Goal: Task Accomplishment & Management: Complete application form

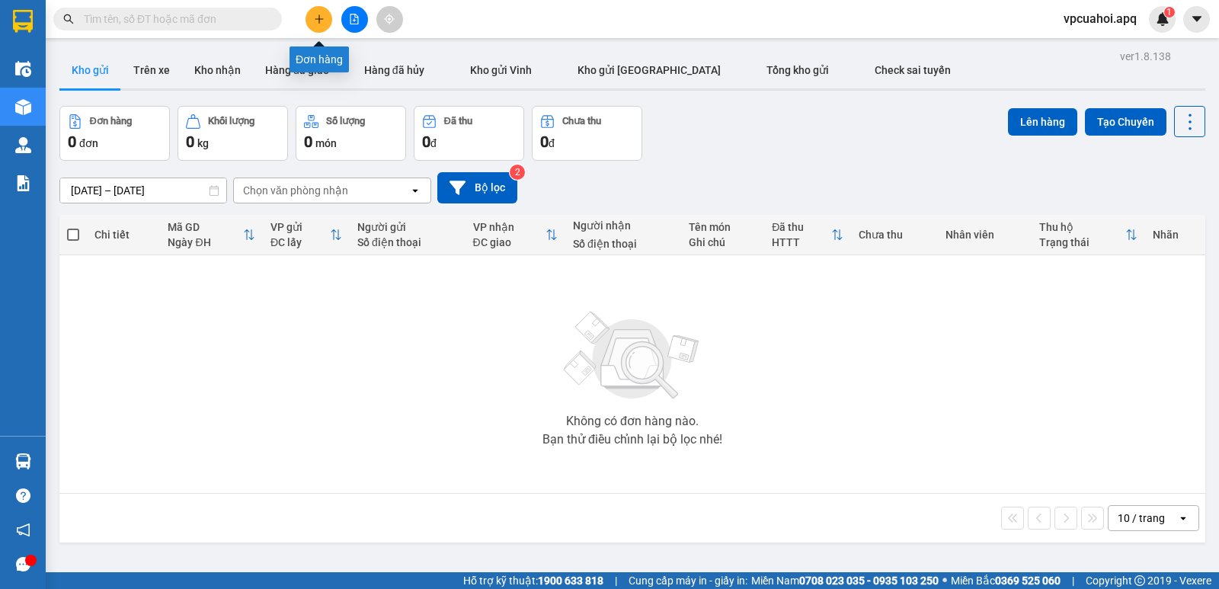
click at [316, 20] on icon "plus" at bounding box center [319, 19] width 11 height 11
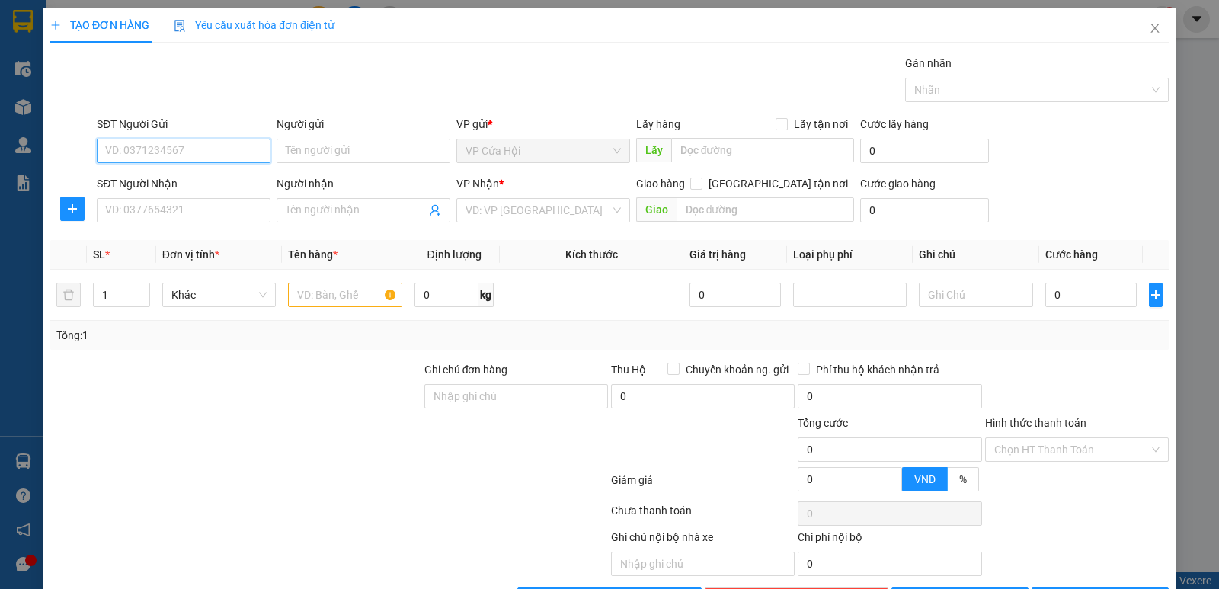
click at [130, 151] on input "SĐT Người Gửi" at bounding box center [184, 151] width 174 height 24
click at [148, 142] on input "0978" at bounding box center [184, 151] width 174 height 24
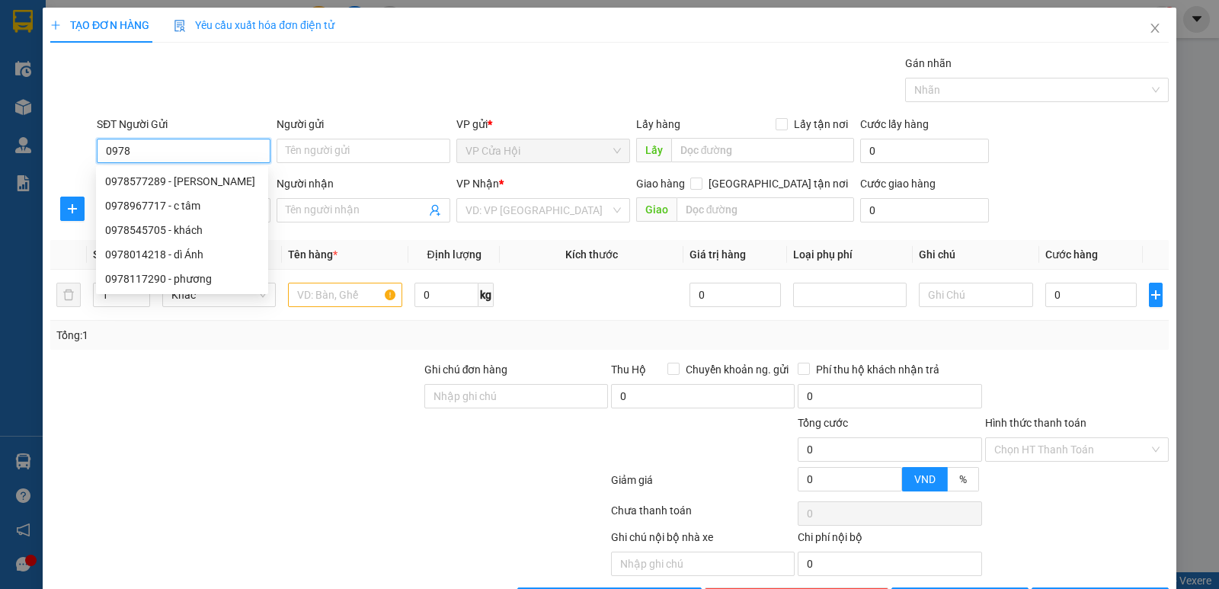
click at [150, 148] on input "0978" at bounding box center [184, 151] width 174 height 24
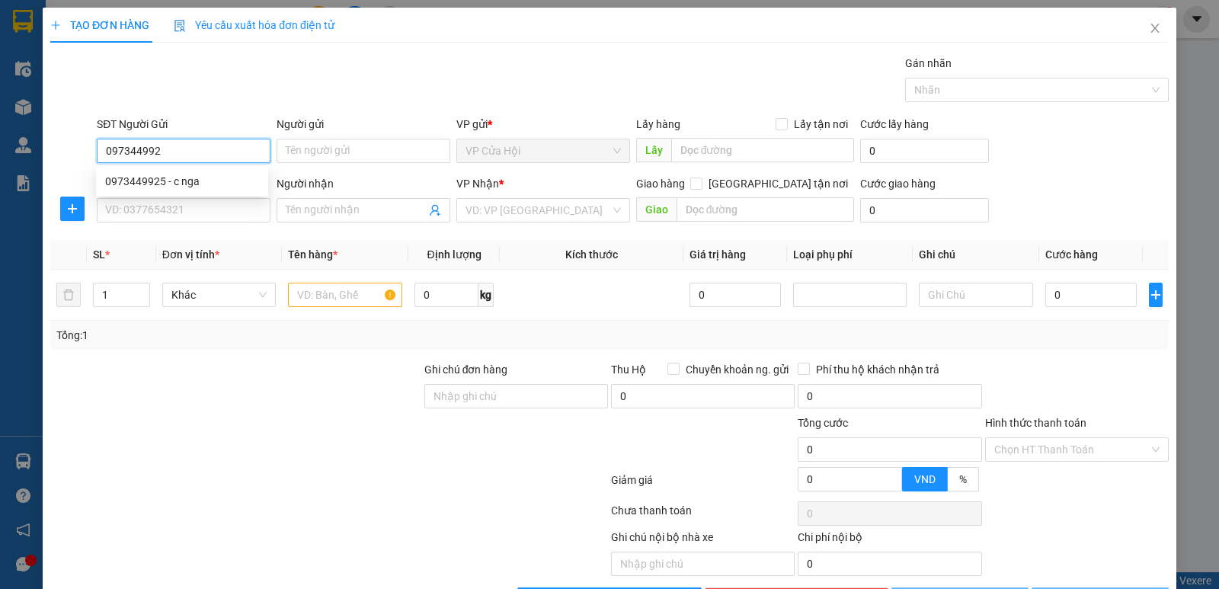
type input "0973449925"
click at [152, 176] on div "0973449925 - c nga" at bounding box center [182, 181] width 154 height 17
type input "c nga"
type input "0973449925"
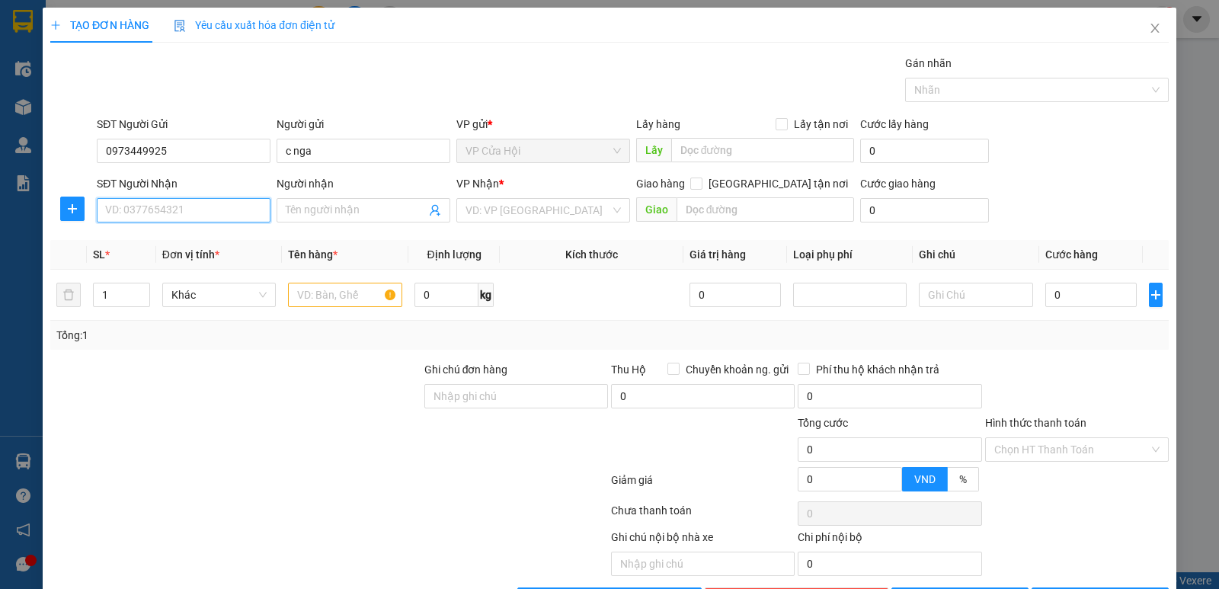
click at [177, 214] on input "SĐT Người Nhận" at bounding box center [184, 210] width 174 height 24
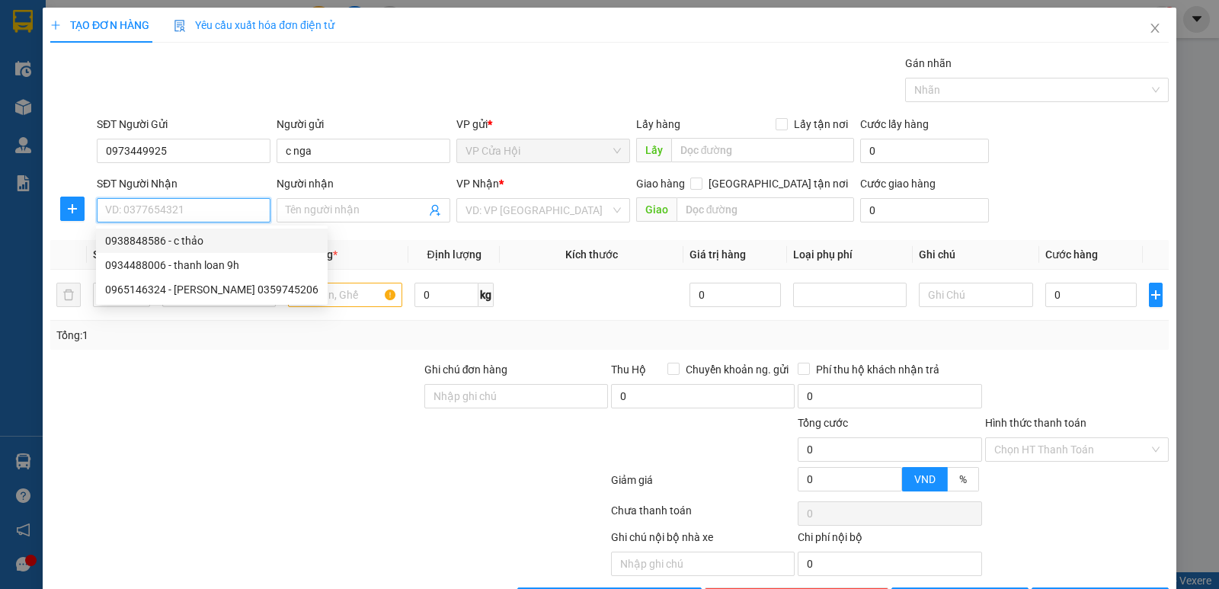
click at [193, 211] on input "SĐT Người Nhận" at bounding box center [184, 210] width 174 height 24
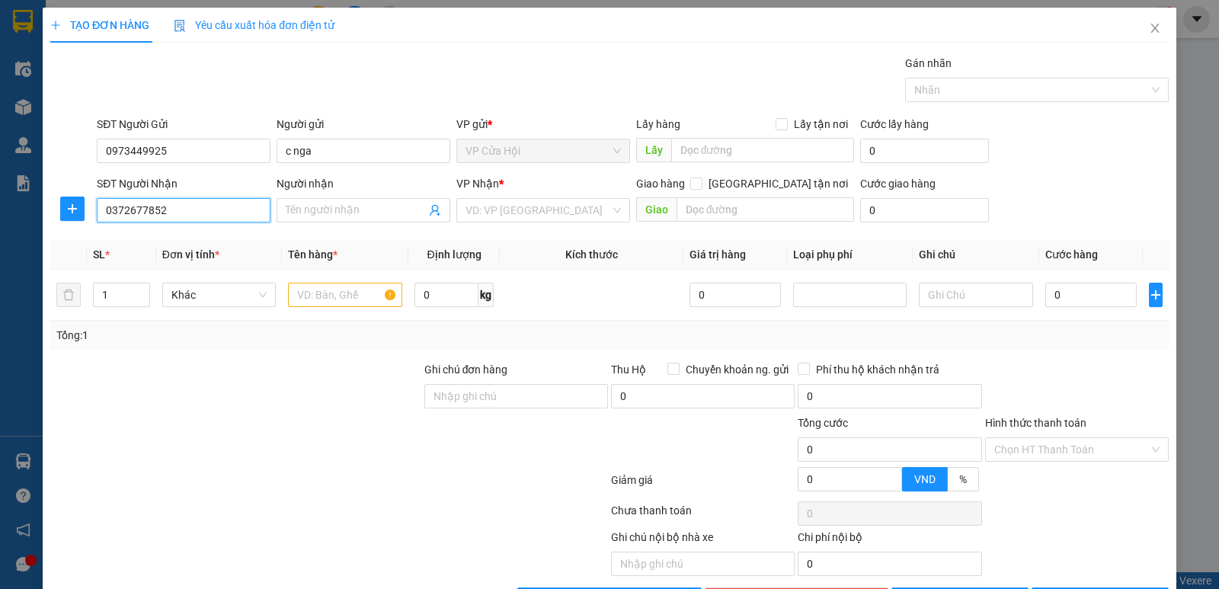
type input "0372677852"
click at [234, 70] on div "Gói vận chuyển * Tiêu chuẩn Gán nhãn Nhãn" at bounding box center [633, 81] width 1078 height 53
click at [335, 211] on input "Người nhận" at bounding box center [356, 210] width 140 height 17
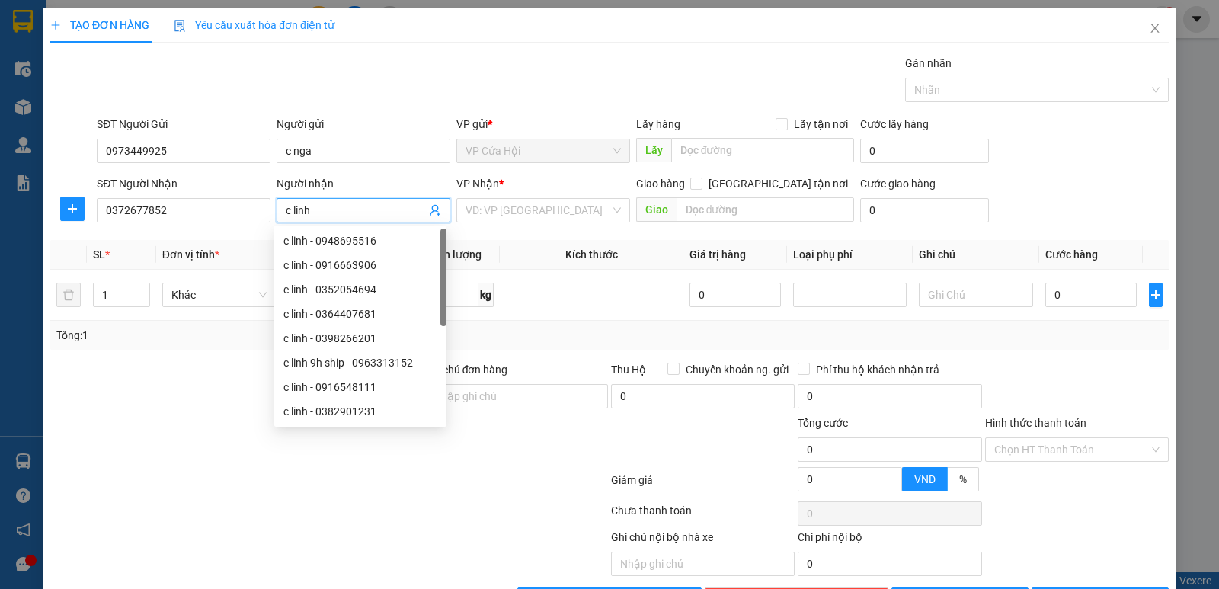
type input "c linh"
drag, startPoint x: 352, startPoint y: 70, endPoint x: 499, endPoint y: 111, distance: 152.5
click at [398, 83] on div "Gói vận chuyển * Tiêu chuẩn Gán nhãn Nhãn" at bounding box center [633, 81] width 1078 height 53
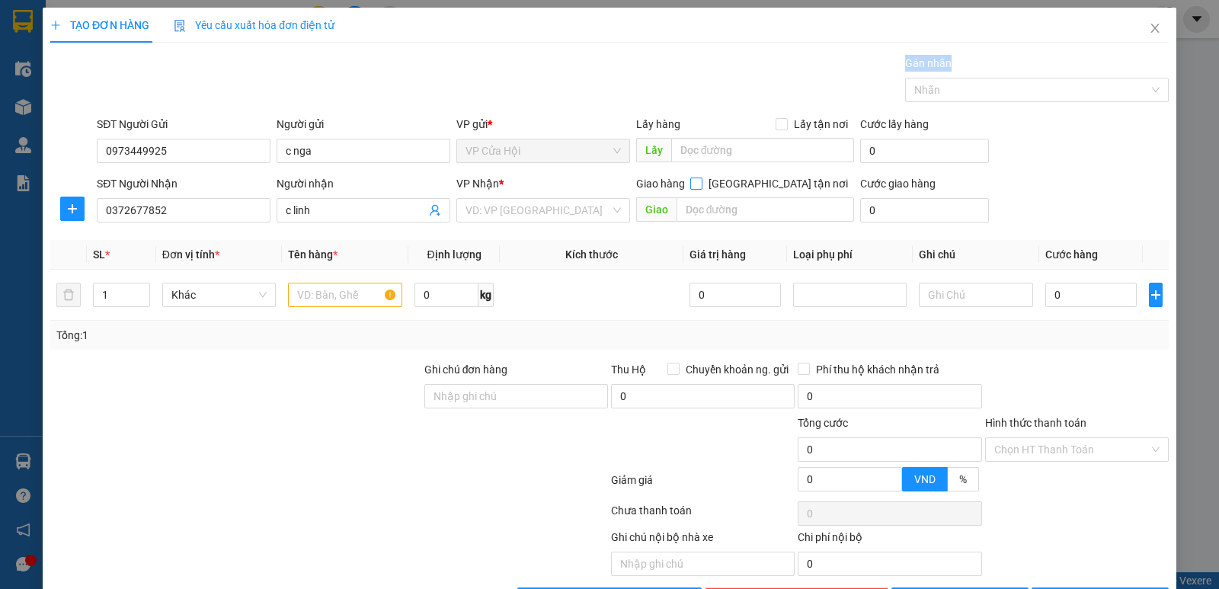
click at [701, 186] on input "[GEOGRAPHIC_DATA] tận nơi" at bounding box center [696, 183] width 11 height 11
checkbox input "true"
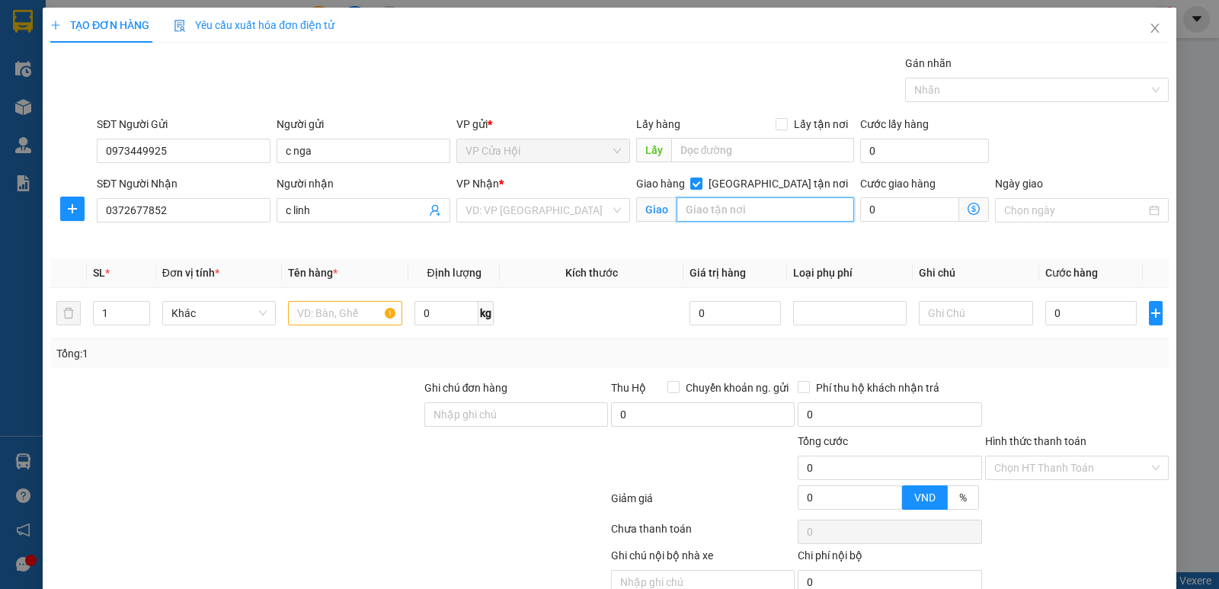
click at [689, 213] on input "text" at bounding box center [766, 209] width 178 height 24
type input "a 25 45b giảng võ ,"
click at [295, 308] on input "text" at bounding box center [345, 313] width 114 height 24
type input "thực phẩm đông"
click at [424, 79] on div "Gói vận chuyển * Tiêu chuẩn Gán nhãn Nhãn" at bounding box center [633, 81] width 1078 height 53
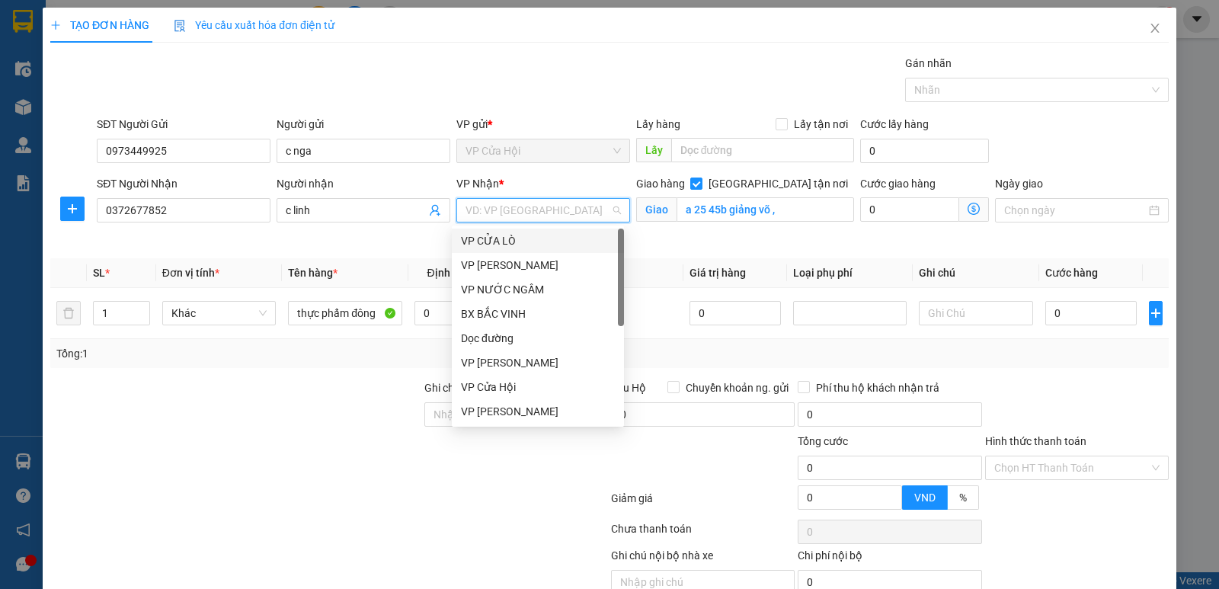
click at [503, 209] on input "search" at bounding box center [538, 210] width 145 height 23
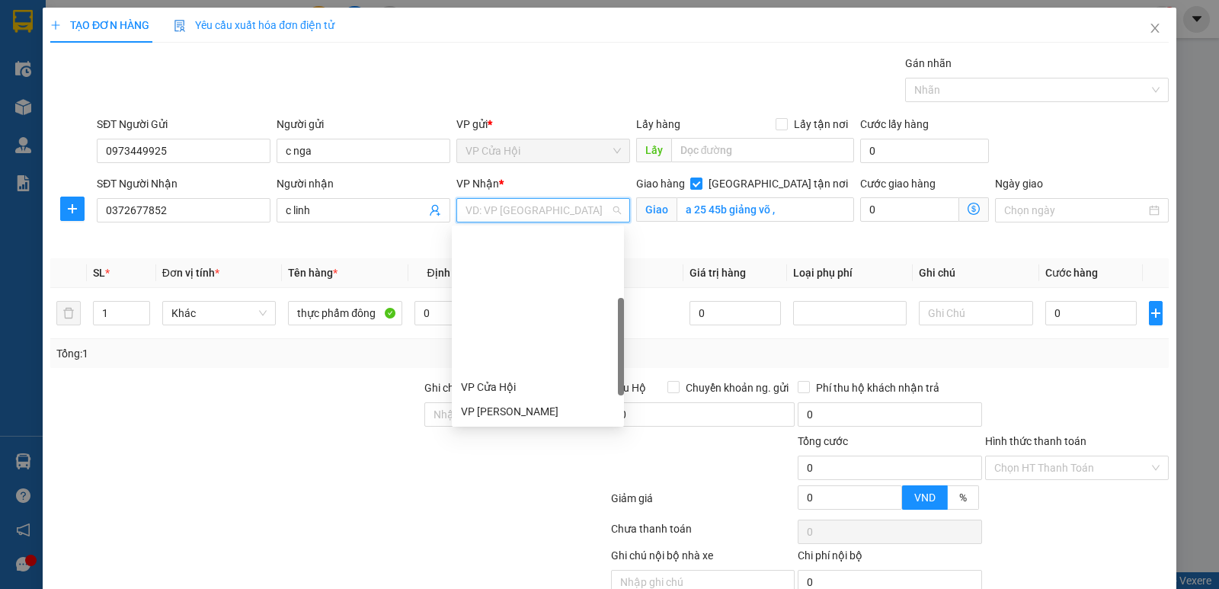
scroll to position [152, 0]
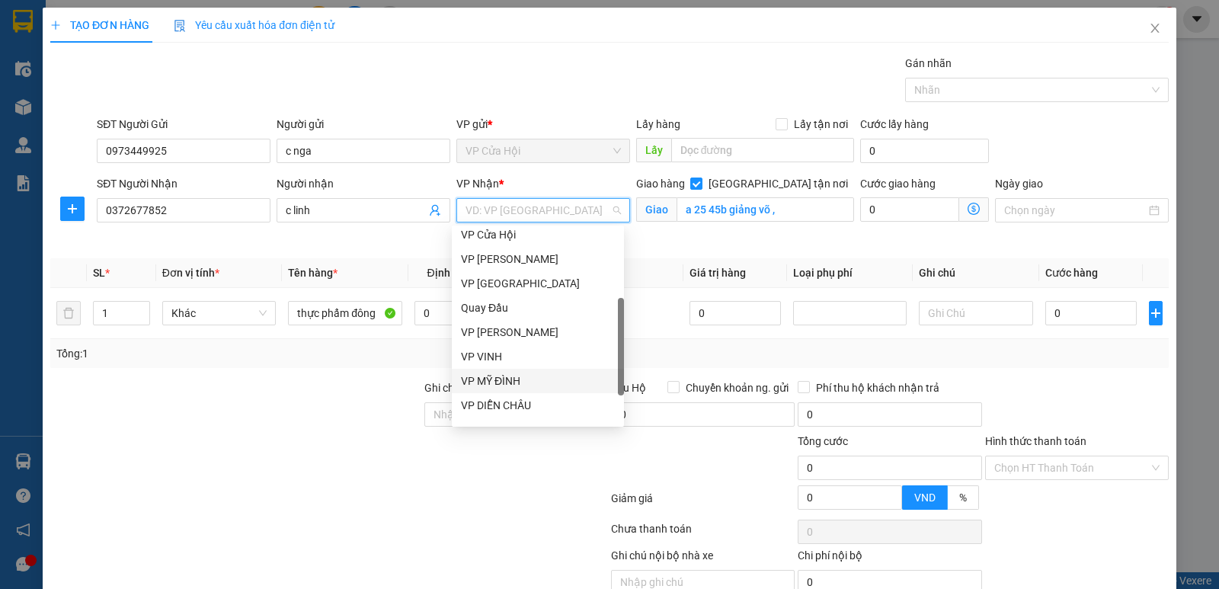
click at [530, 388] on div "VP MỸ ĐÌNH" at bounding box center [538, 381] width 154 height 17
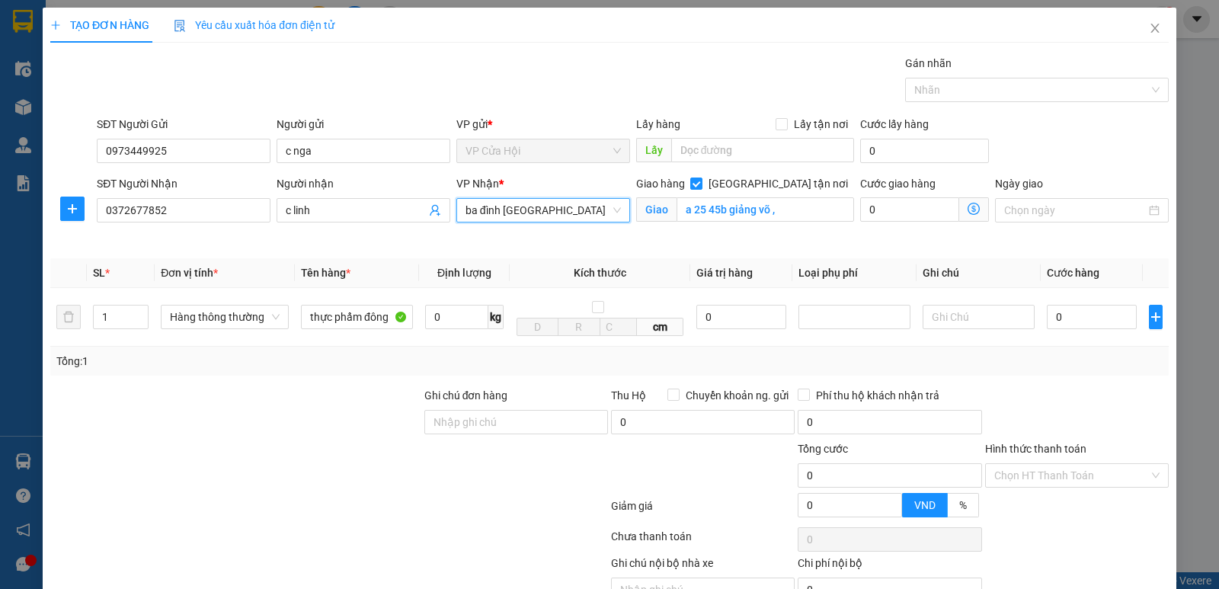
type input "ba đình [GEOGRAPHIC_DATA]"
click at [800, 45] on div "TẠO ĐƠN HÀNG Yêu cầu xuất hóa đơn điện tử Transit Pickup Surcharge Ids Transit …" at bounding box center [609, 323] width 1119 height 630
click at [784, 206] on input "a 25 45b giảng võ ," at bounding box center [766, 209] width 178 height 24
type input "ba đình [GEOGRAPHIC_DATA]"
click at [566, 207] on input "ba đình [GEOGRAPHIC_DATA]" at bounding box center [538, 210] width 145 height 23
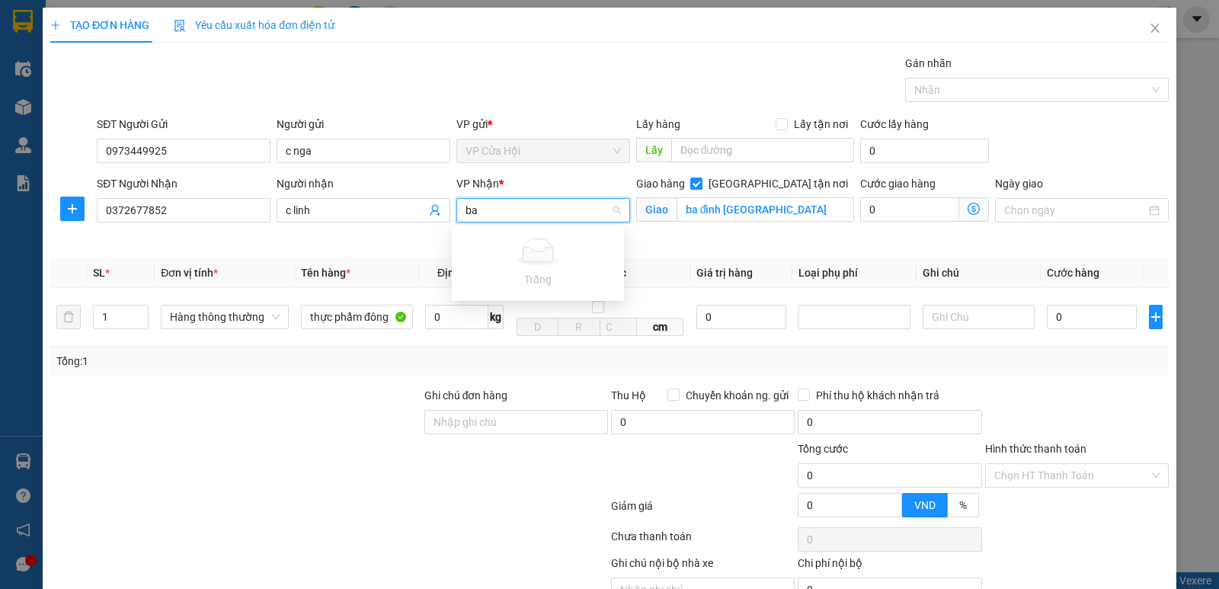
type input "b"
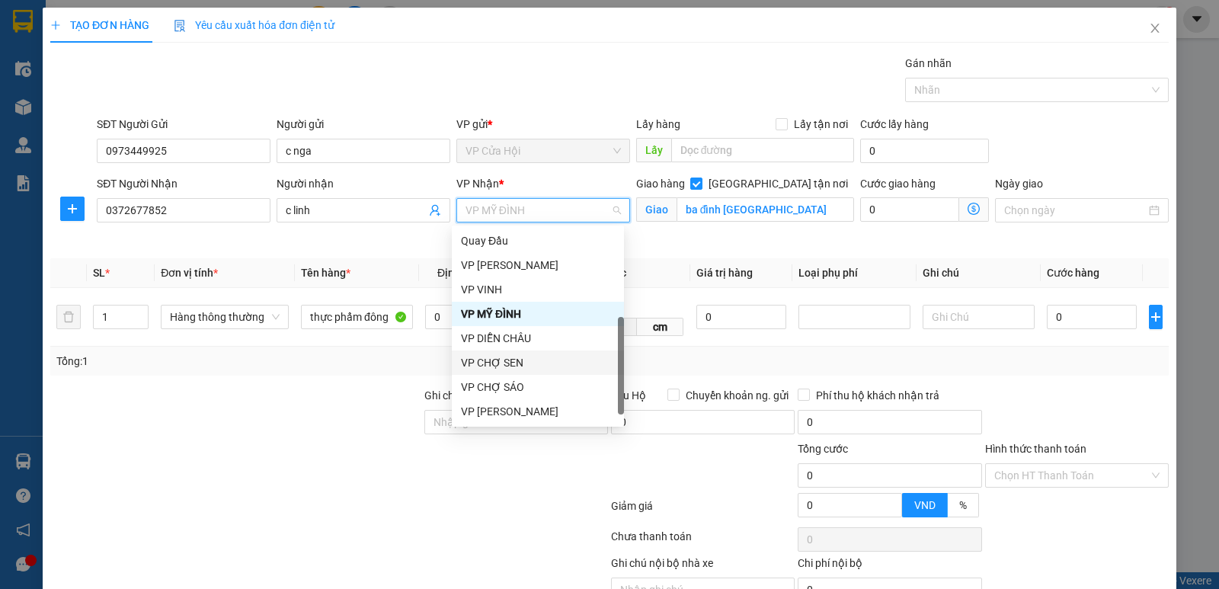
scroll to position [220, 0]
click at [507, 304] on div "VP MỸ ĐÌNH" at bounding box center [538, 314] width 172 height 24
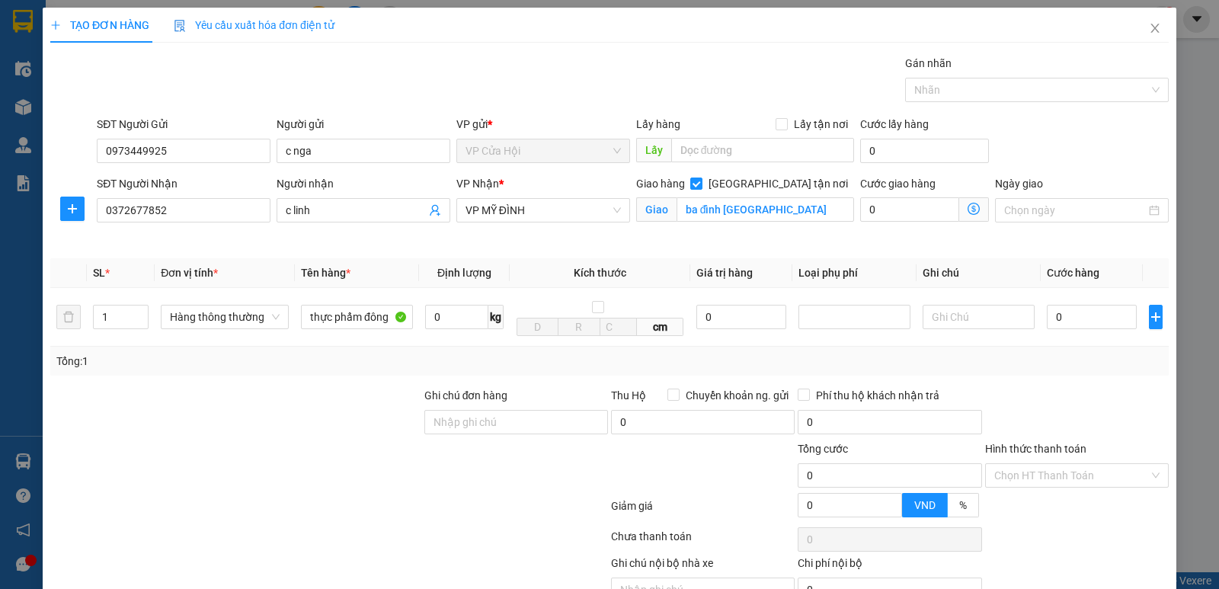
click at [968, 206] on icon "dollar-circle" at bounding box center [974, 209] width 12 height 12
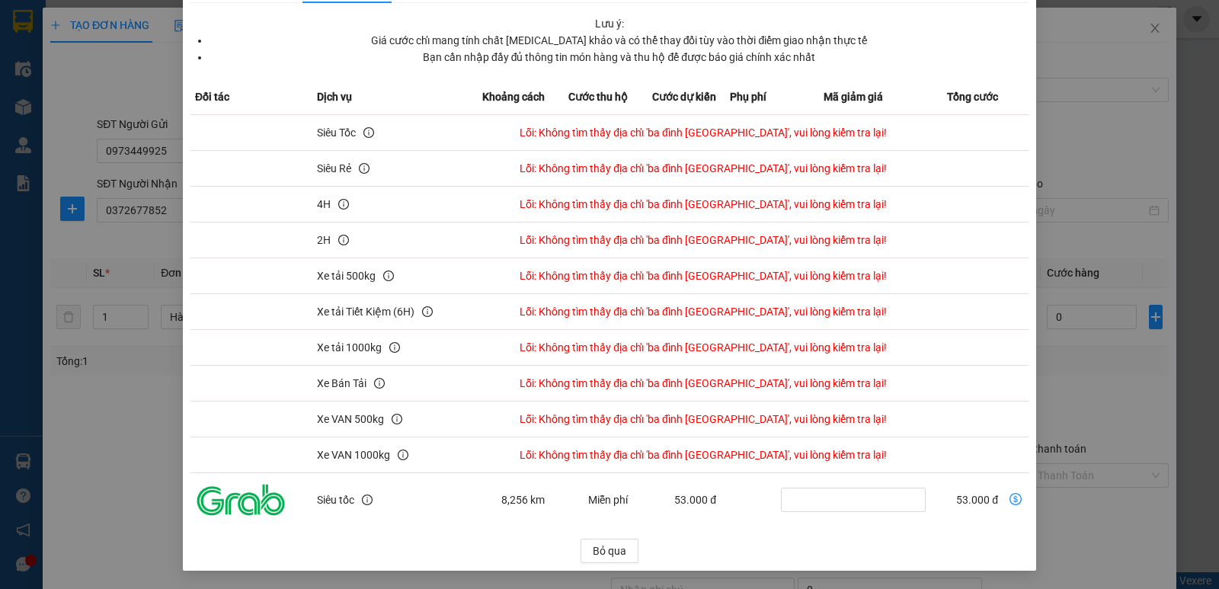
scroll to position [0, 0]
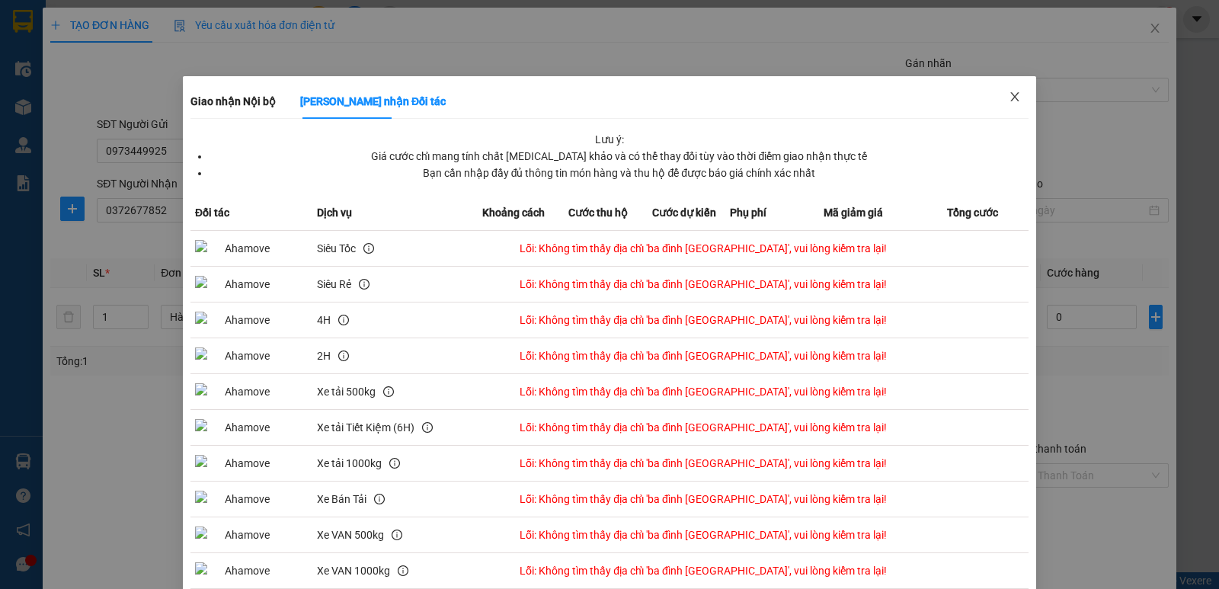
click at [1009, 98] on icon "close" at bounding box center [1015, 97] width 12 height 12
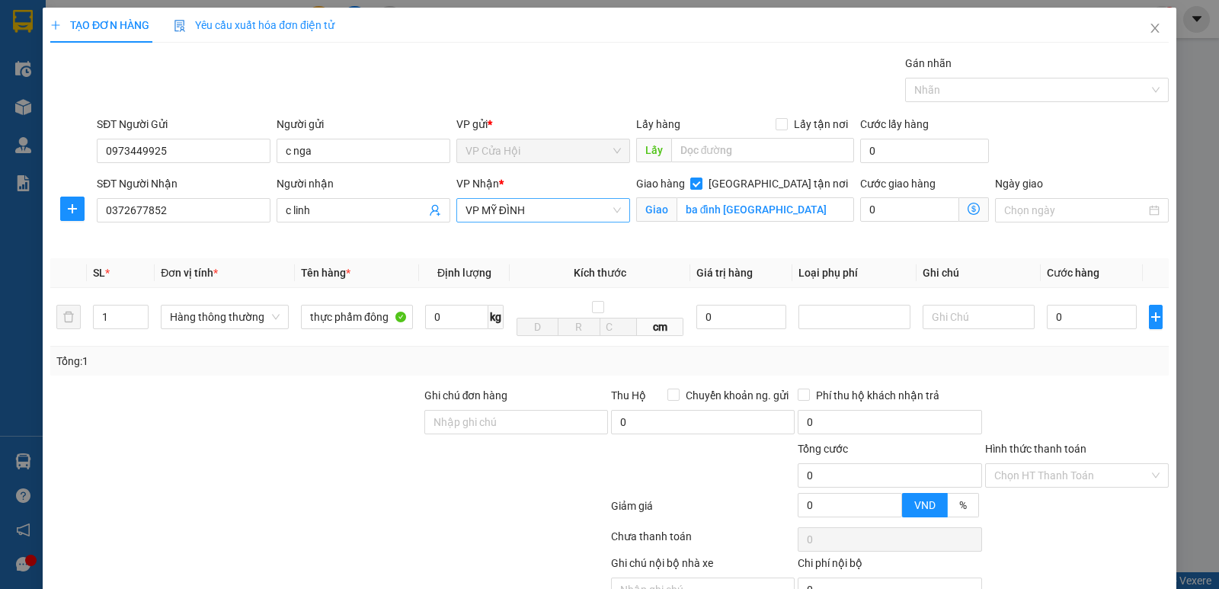
click at [544, 210] on span "VP MỸ ĐÌNH" at bounding box center [543, 210] width 155 height 23
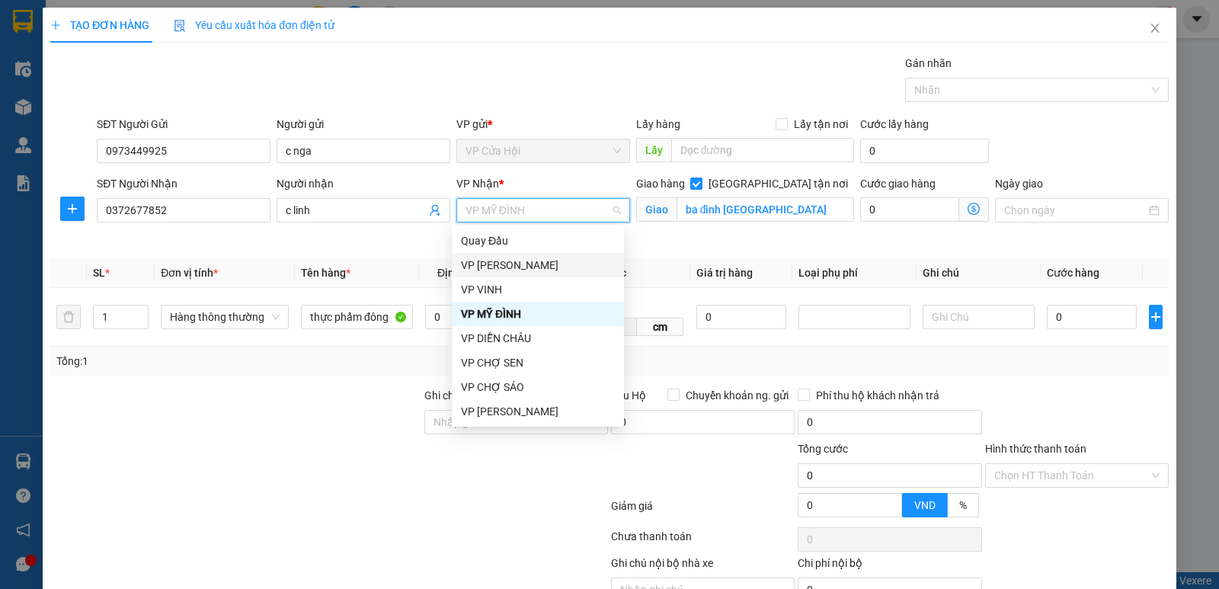
click at [516, 268] on div "VP [PERSON_NAME]" at bounding box center [538, 265] width 154 height 17
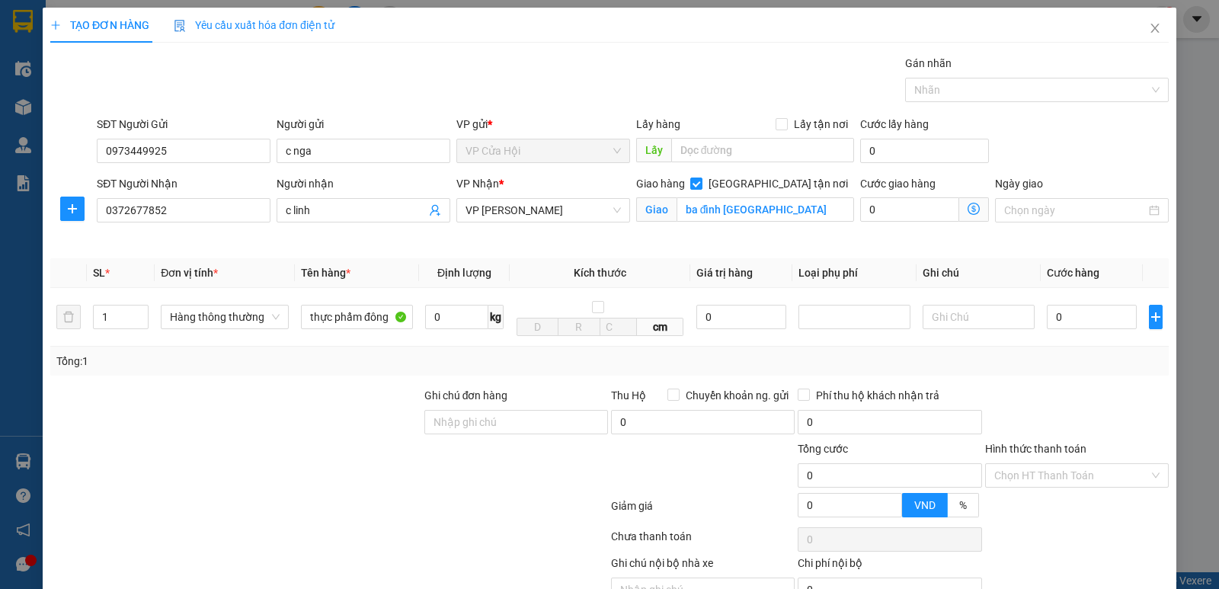
click at [968, 208] on icon "dollar-circle" at bounding box center [974, 209] width 12 height 12
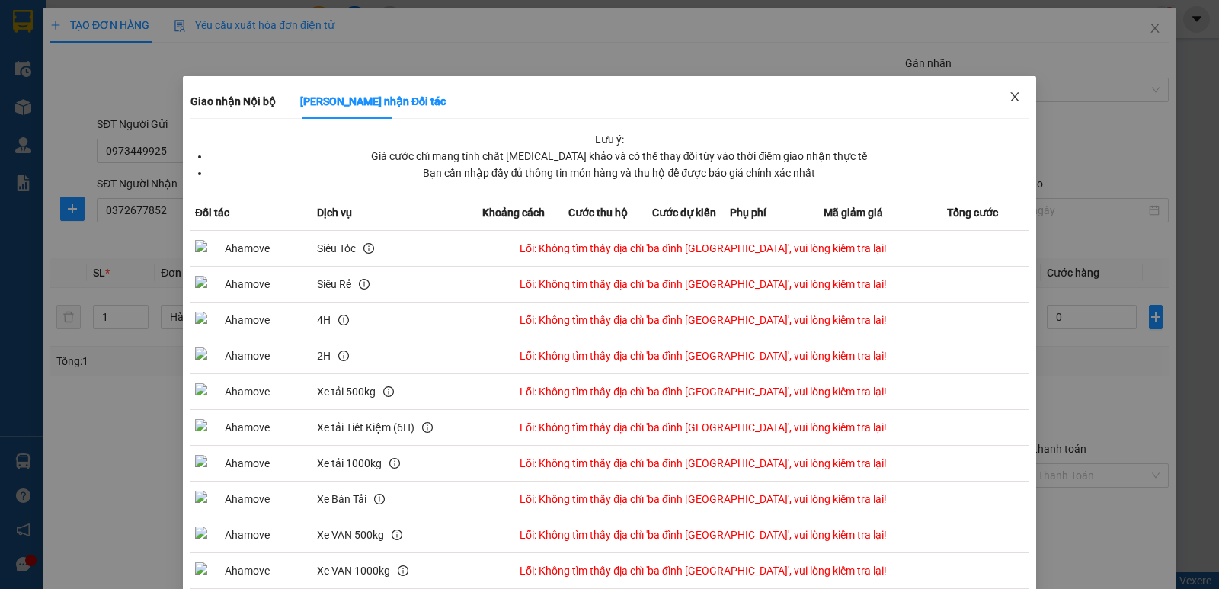
click at [1009, 99] on icon "close" at bounding box center [1015, 97] width 12 height 12
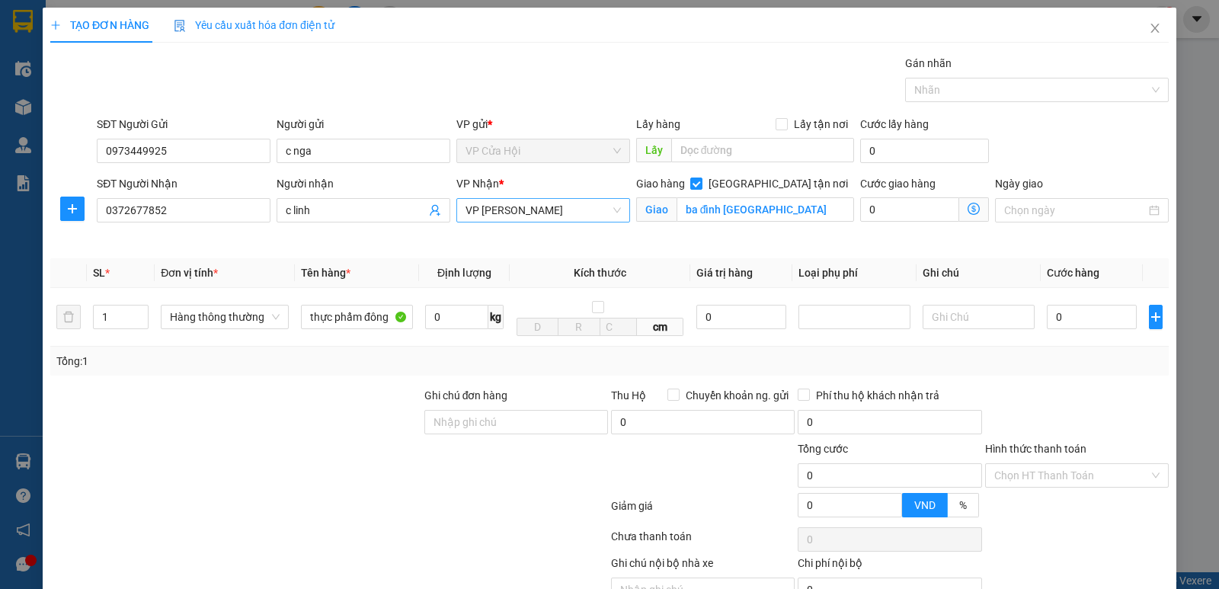
click at [552, 199] on span "VP [PERSON_NAME]" at bounding box center [543, 210] width 155 height 23
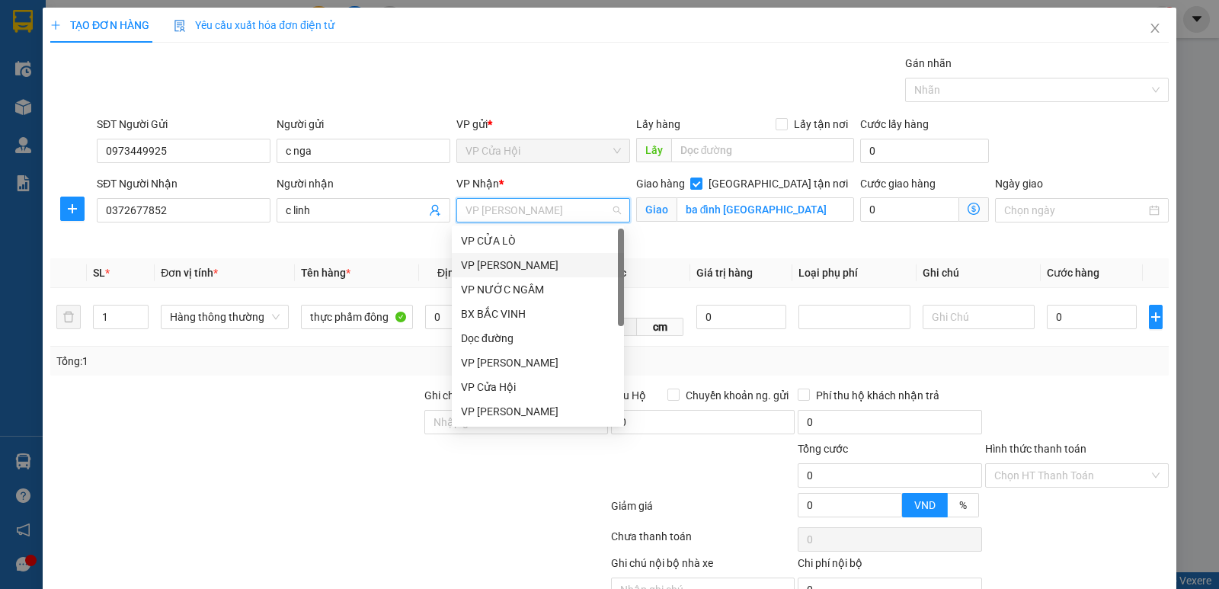
click at [510, 271] on div "VP [PERSON_NAME]" at bounding box center [538, 265] width 154 height 17
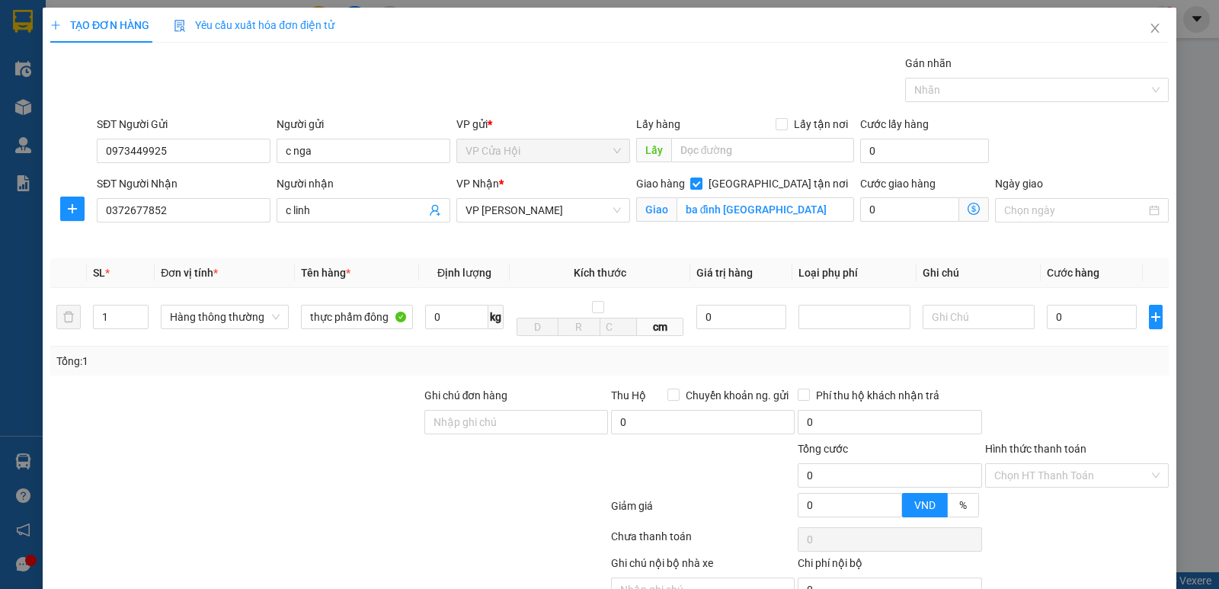
click at [969, 206] on icon "dollar-circle" at bounding box center [974, 209] width 12 height 12
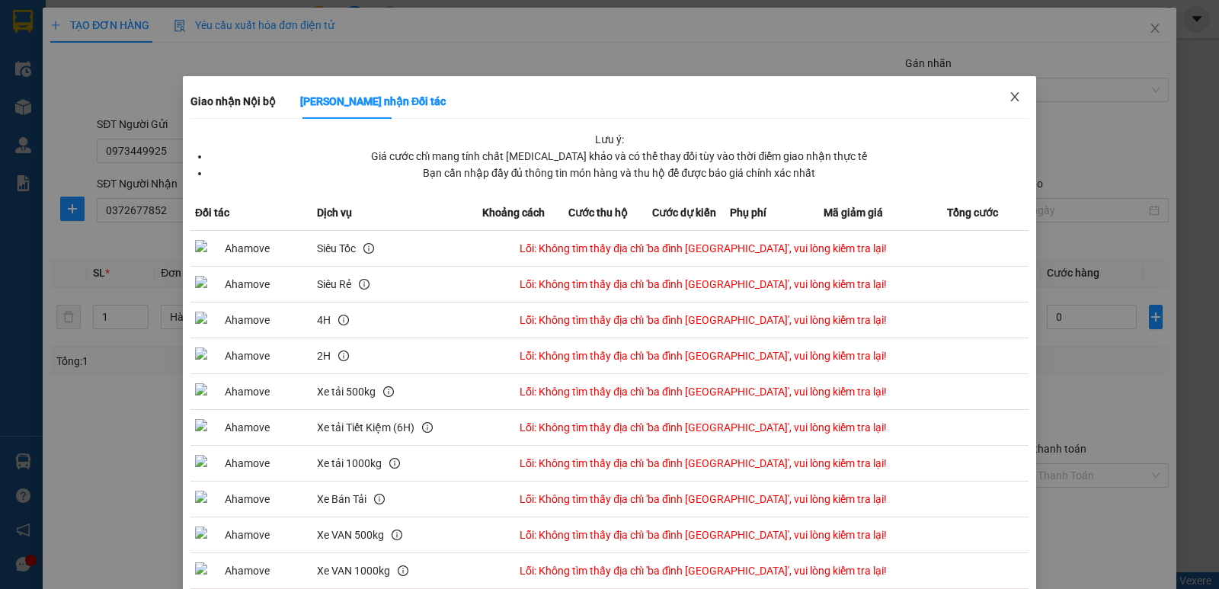
click at [1010, 101] on icon "close" at bounding box center [1015, 97] width 12 height 12
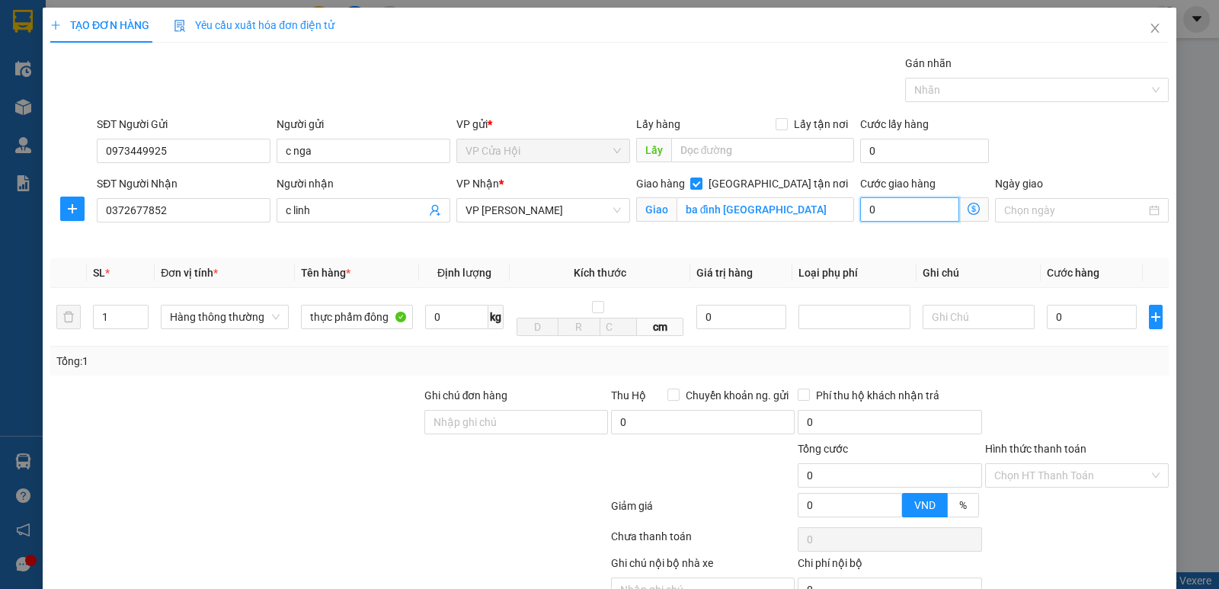
click at [897, 207] on input "0" at bounding box center [909, 209] width 99 height 24
type input "5"
type input "50"
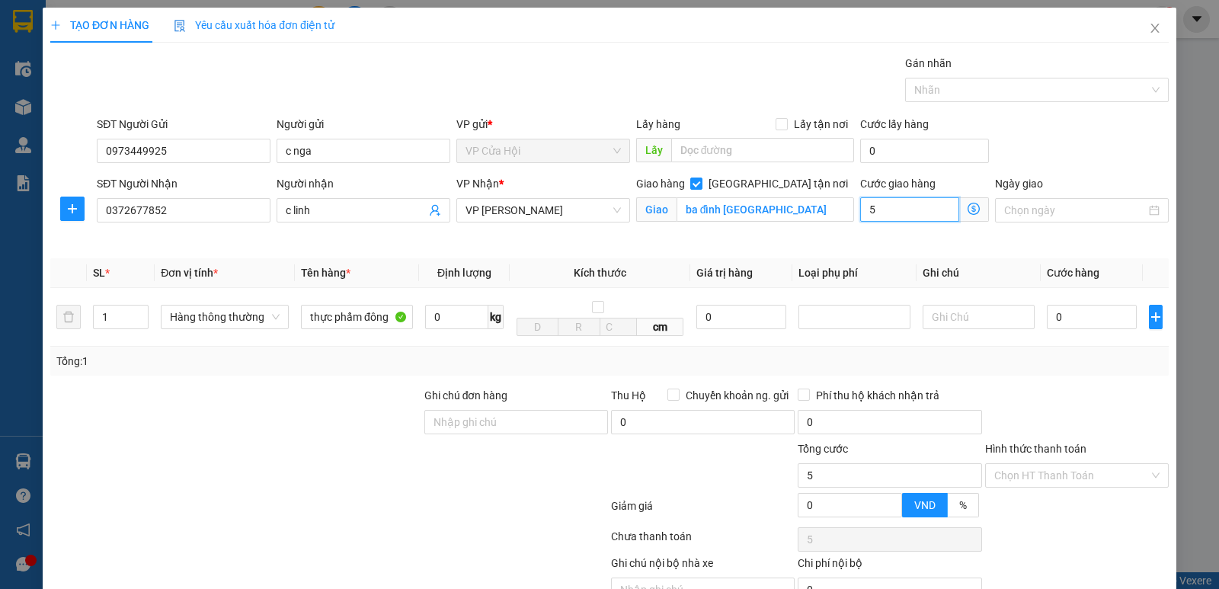
type input "50"
type input "50.000"
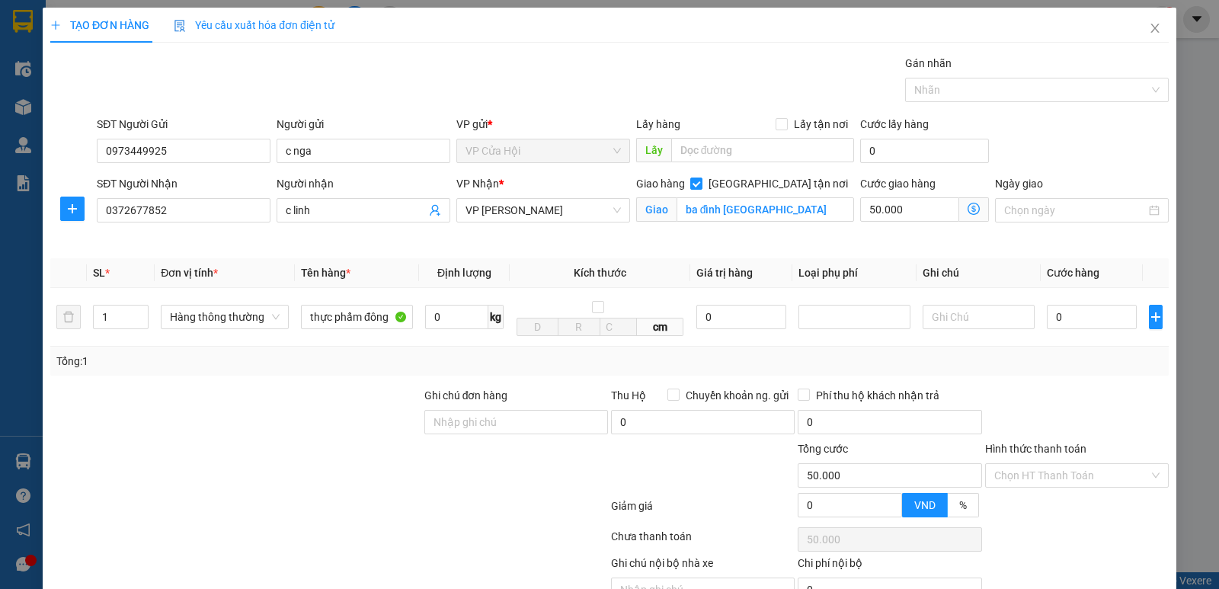
click at [836, 244] on div "Giao hàng [GEOGRAPHIC_DATA] tận nơi [GEOGRAPHIC_DATA]" at bounding box center [745, 211] width 225 height 72
click at [1083, 318] on input "0" at bounding box center [1092, 317] width 90 height 24
type input "4"
type input "50.004"
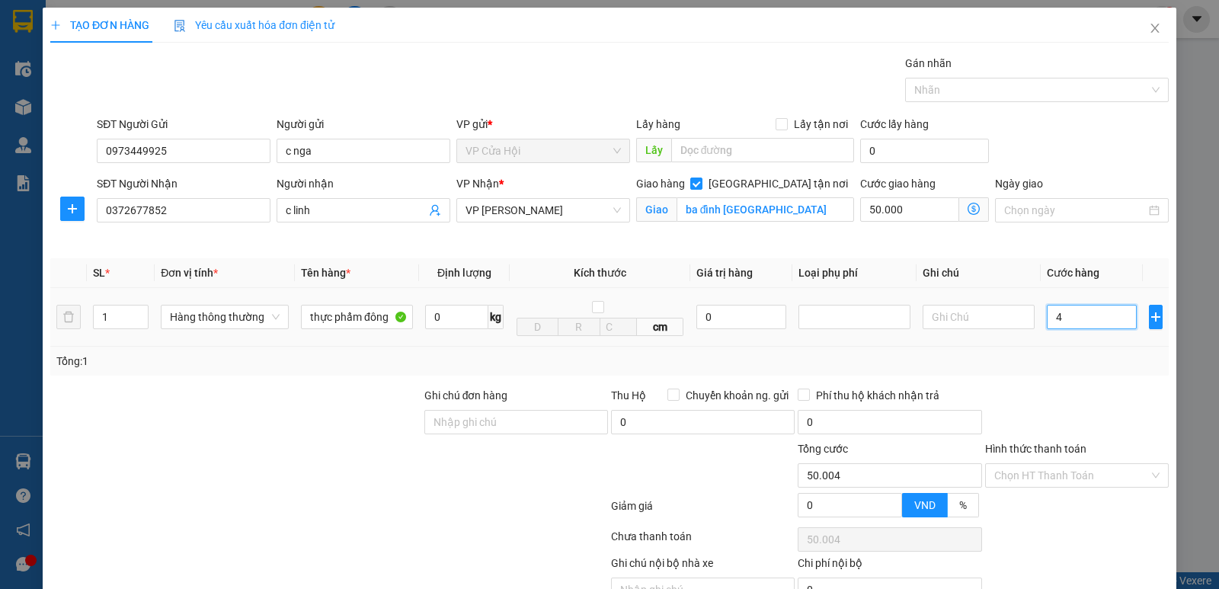
type input "40"
type input "50.040"
type input "40.000"
type input "90.000"
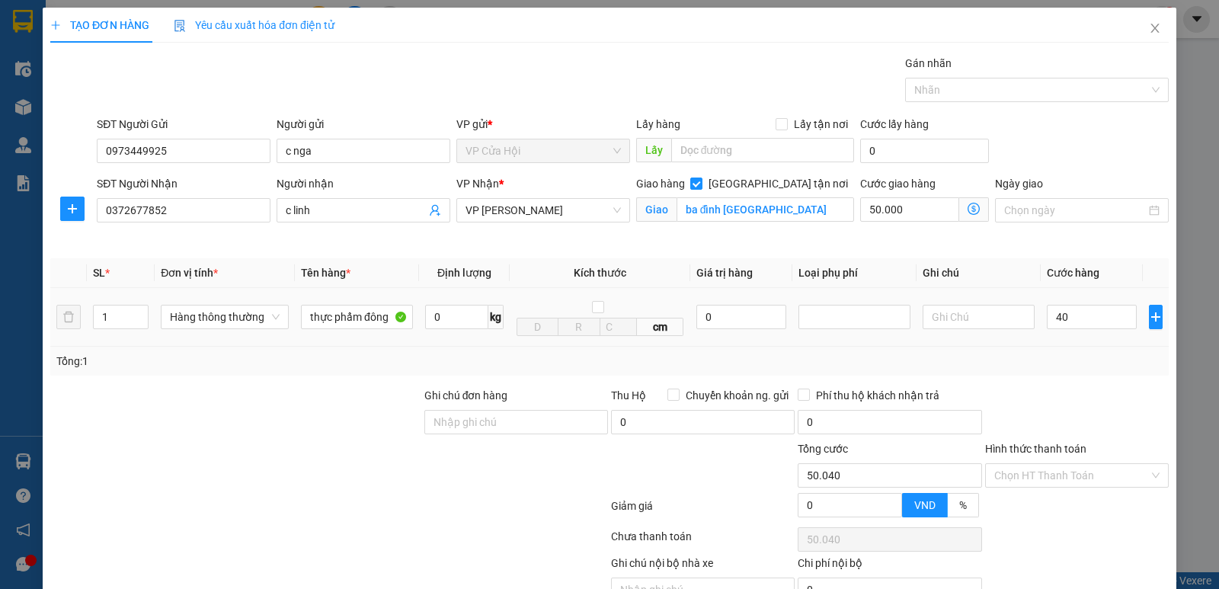
type input "90.000"
click at [1059, 349] on div "Tổng: 1" at bounding box center [609, 361] width 1119 height 29
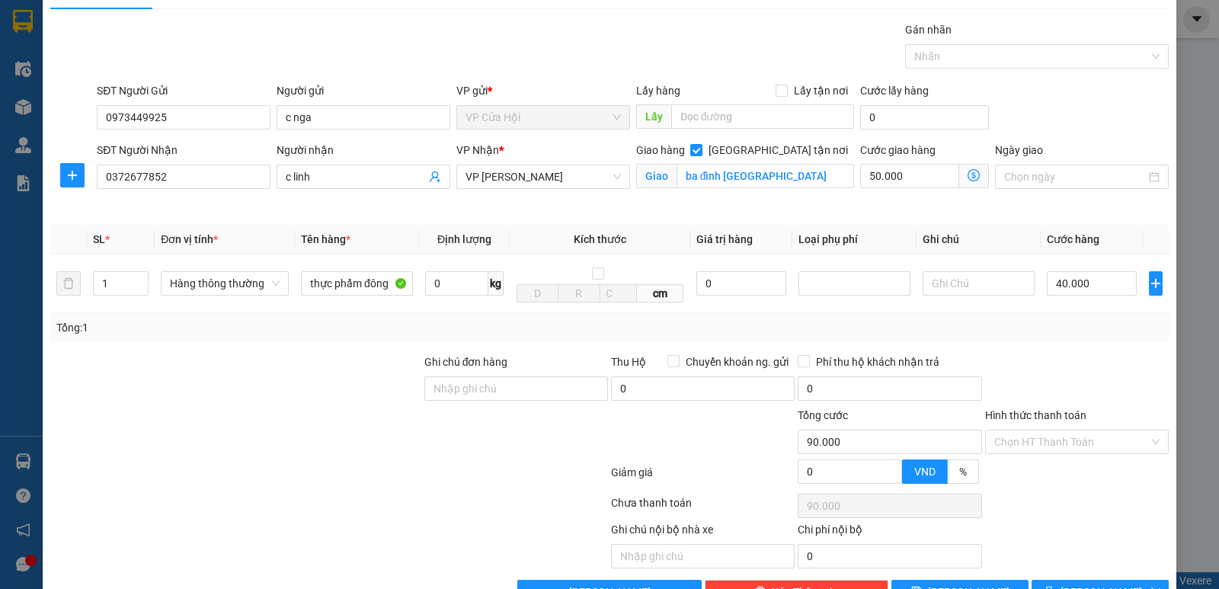
scroll to position [79, 0]
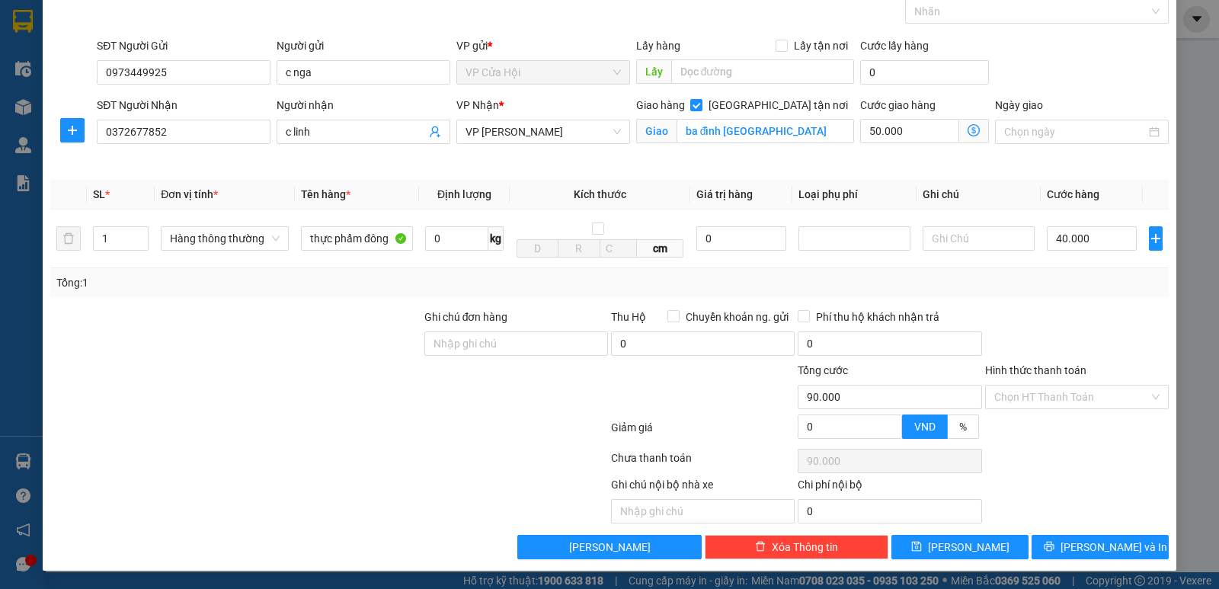
click at [969, 130] on icon "dollar-circle" at bounding box center [974, 130] width 12 height 12
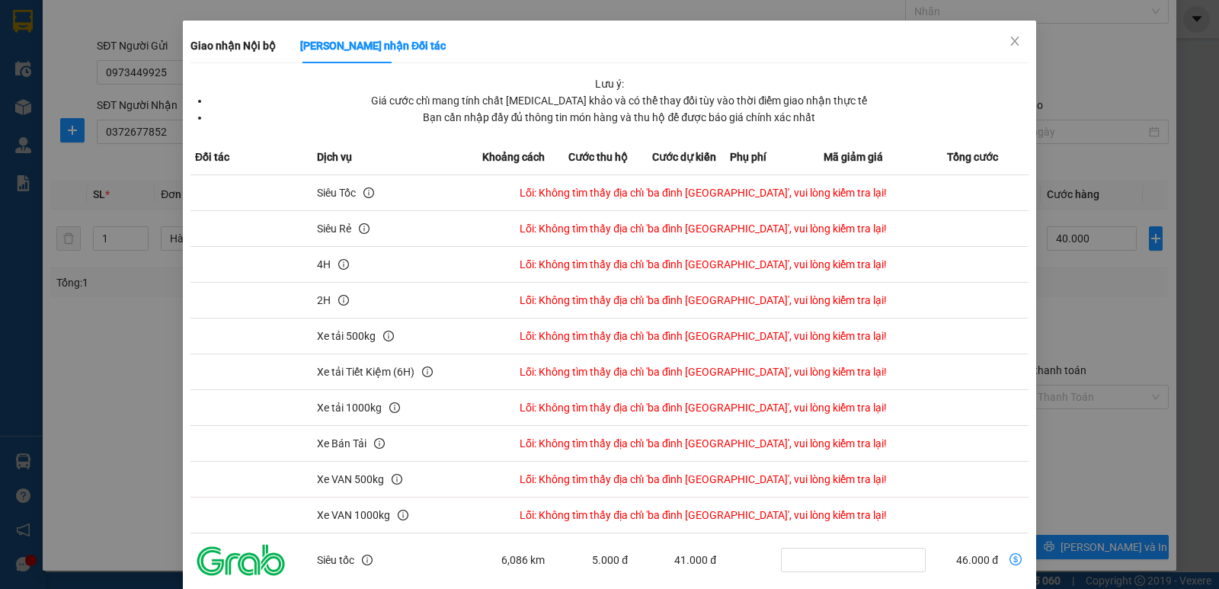
scroll to position [0, 0]
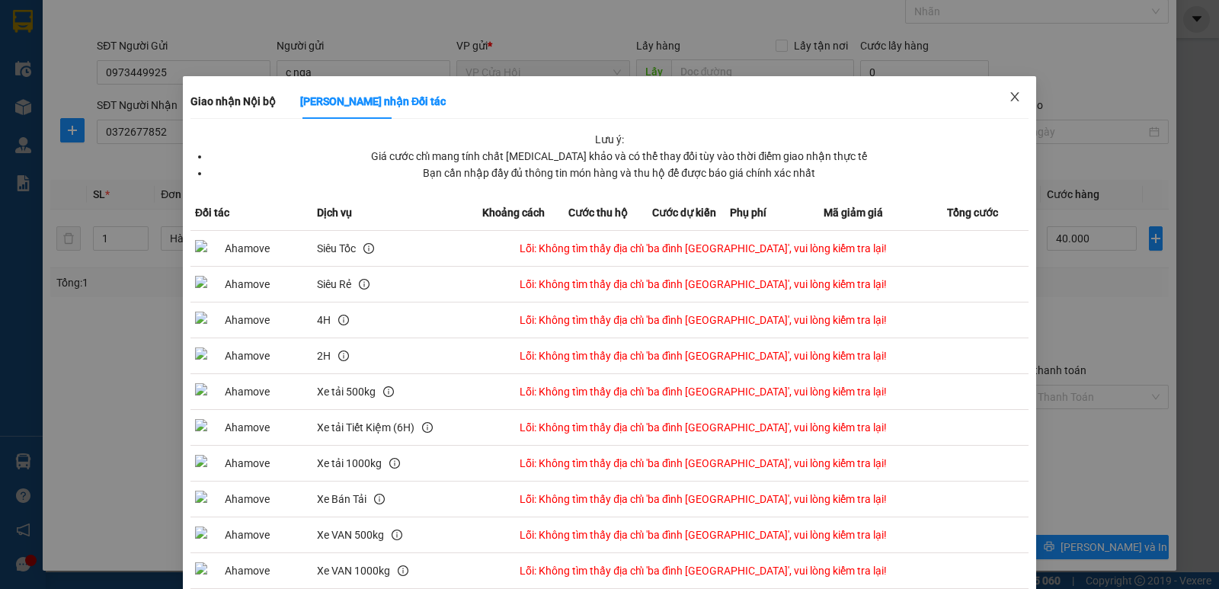
click at [1009, 98] on icon "close" at bounding box center [1015, 97] width 12 height 12
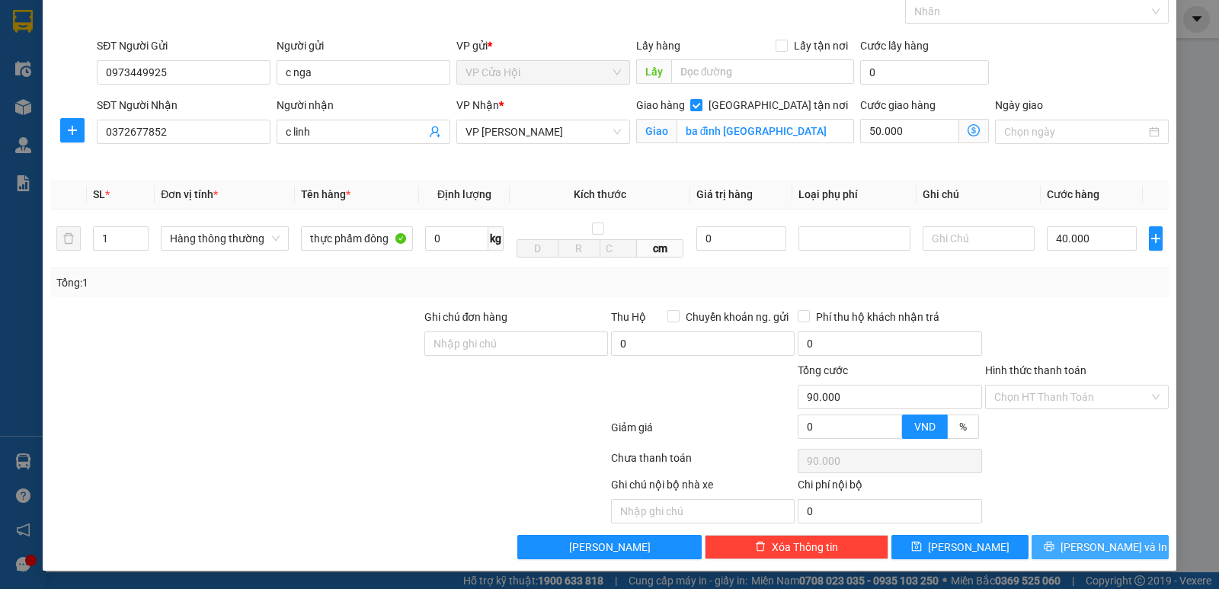
click at [1092, 537] on button "[PERSON_NAME] và In" at bounding box center [1100, 547] width 137 height 24
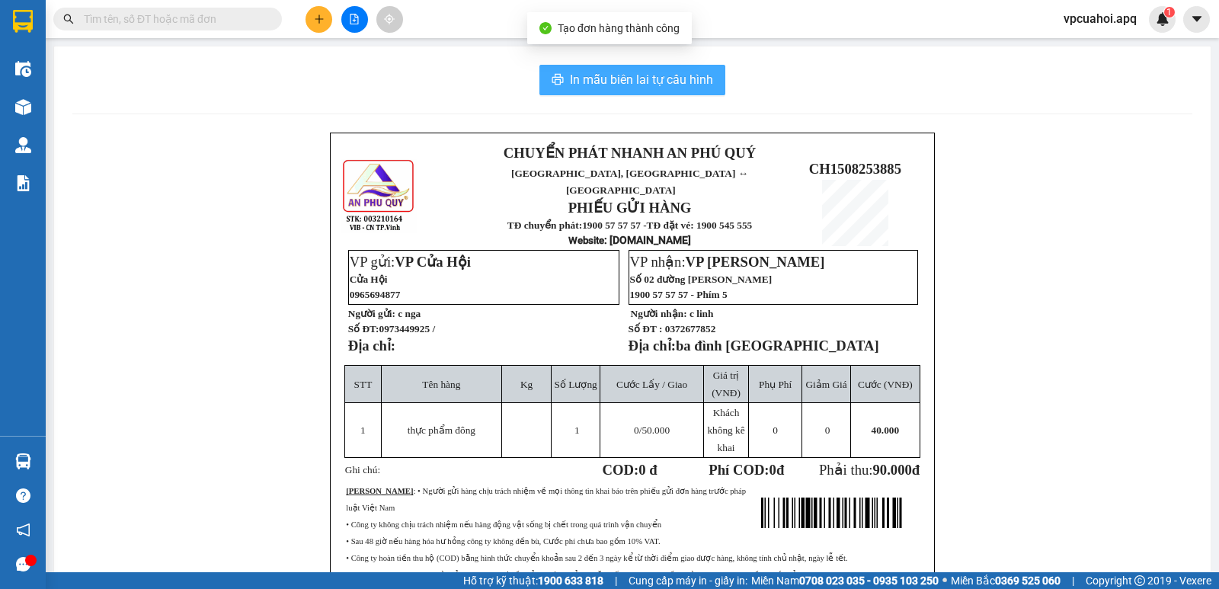
click at [685, 82] on span "In mẫu biên lai tự cấu hình" at bounding box center [641, 79] width 143 height 19
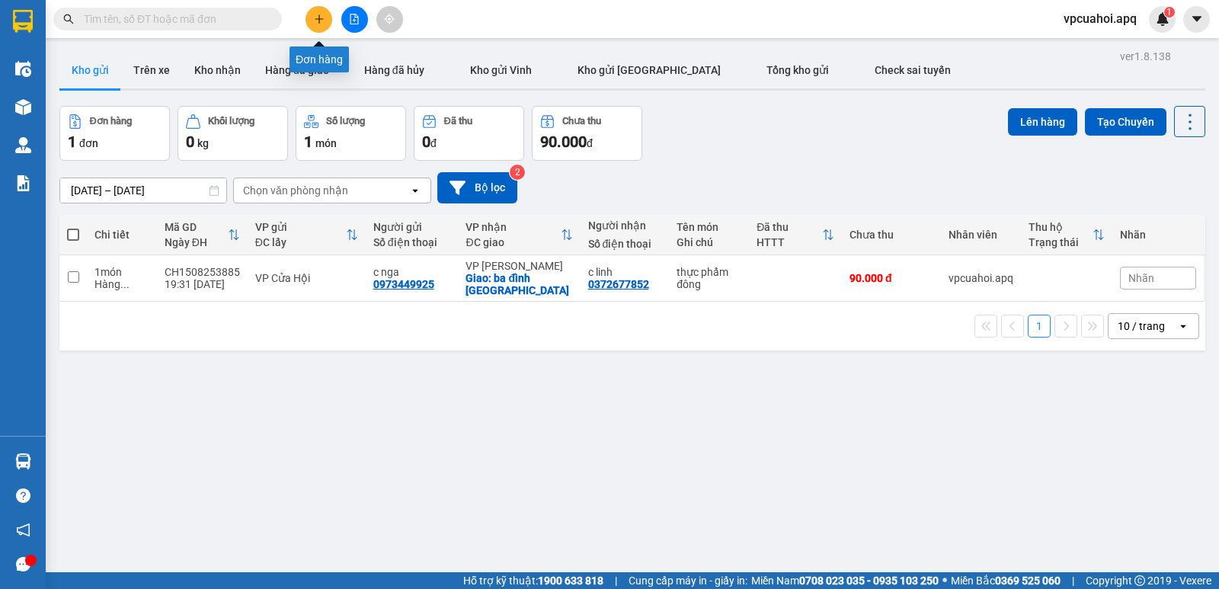
click at [314, 21] on icon "plus" at bounding box center [319, 19] width 11 height 11
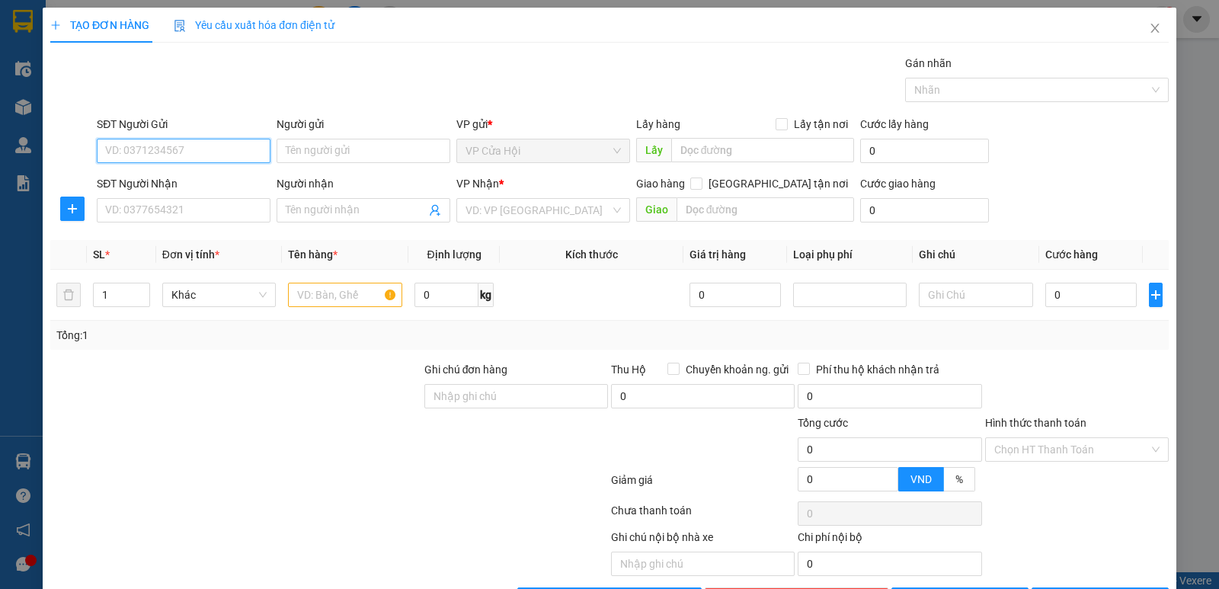
click at [138, 153] on input "SĐT Người Gửi" at bounding box center [184, 151] width 174 height 24
click at [109, 148] on input "SĐT Người Gửi" at bounding box center [184, 151] width 174 height 24
type input "0334554008"
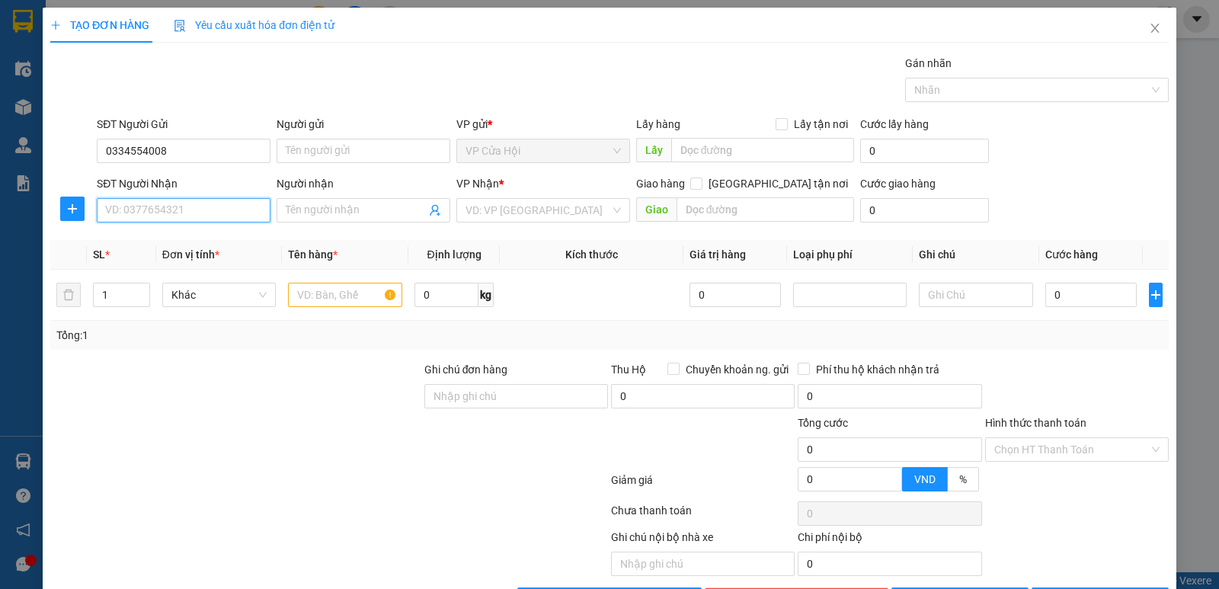
click at [188, 204] on input "SĐT Người Nhận" at bounding box center [184, 210] width 174 height 24
click at [207, 235] on div "0334554008 - cháu đức" at bounding box center [182, 240] width 154 height 17
type input "0334554008"
type input "cháu đức"
checkbox input "true"
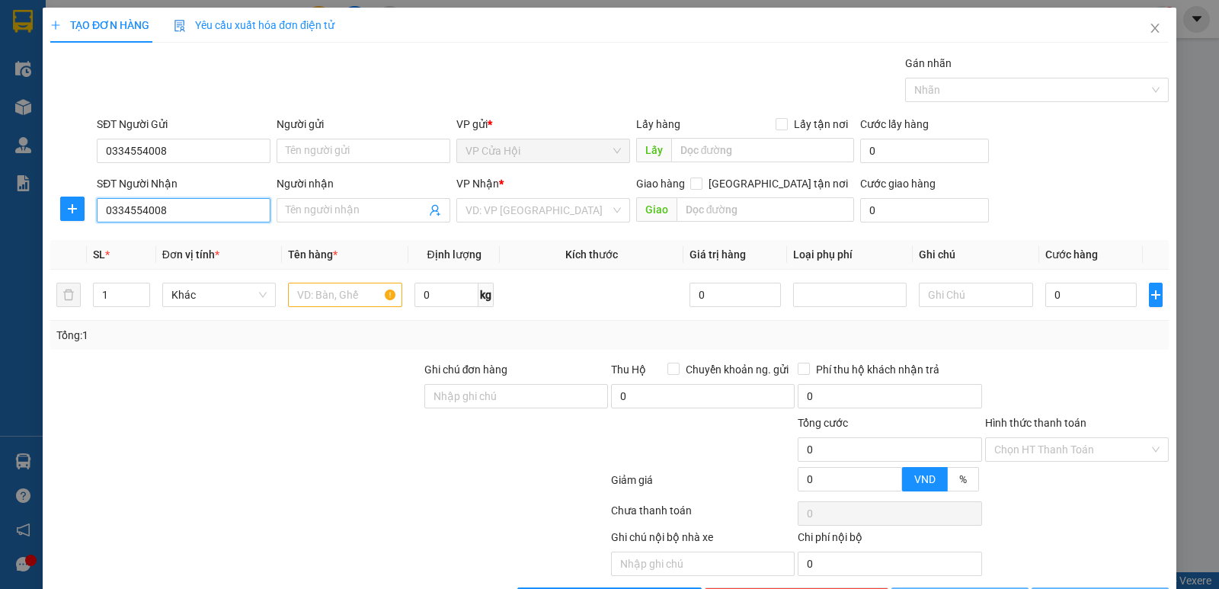
type input "toa a5 . cầu thang 2 , ngõ1a phố [GEOGRAPHIC_DATA] ,[GEOGRAPHIC_DATA] ,[GEOGRAP…"
type input "65.000"
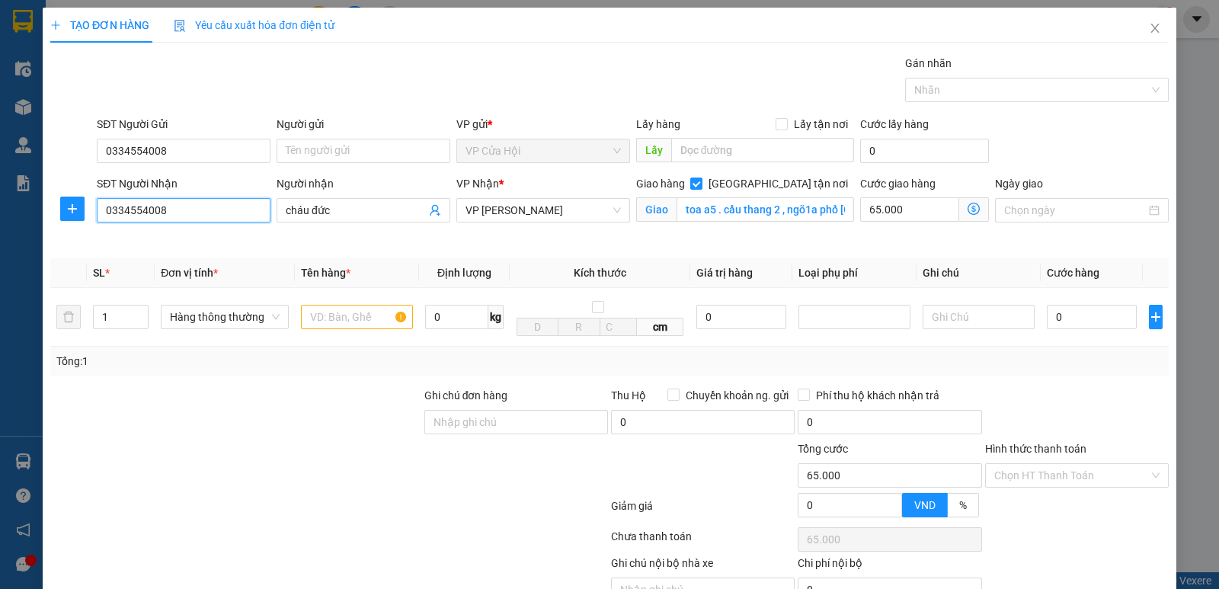
click at [200, 216] on input "0334554008" at bounding box center [184, 210] width 174 height 24
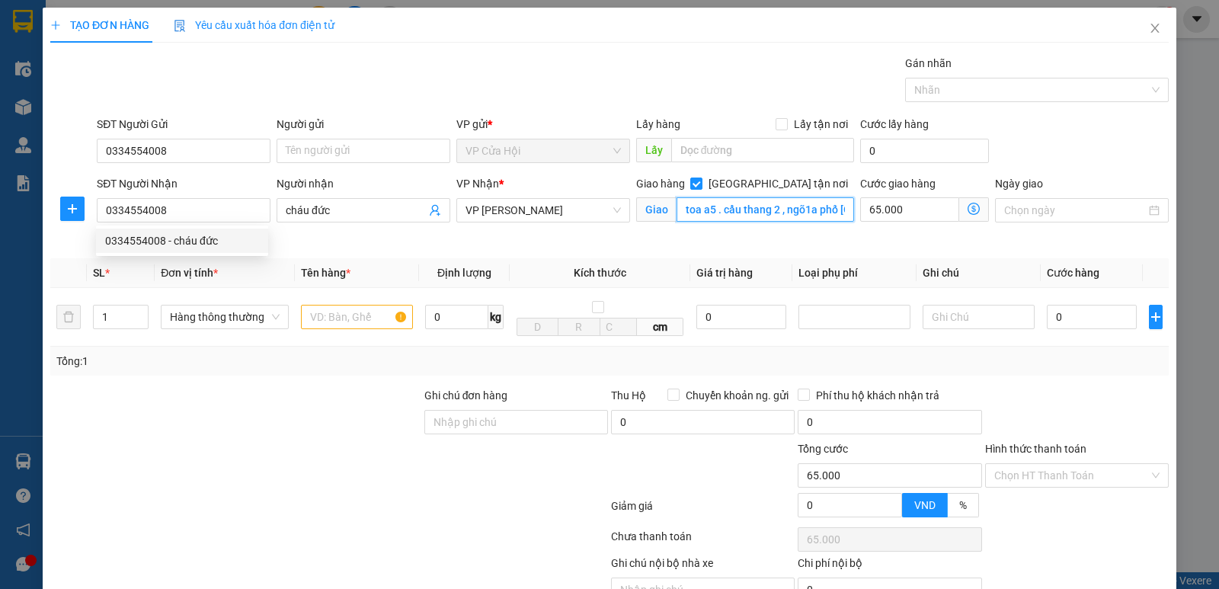
click at [840, 209] on input "toa a5 . cầu thang 2 , ngõ1a phố [GEOGRAPHIC_DATA] ,[GEOGRAPHIC_DATA] ,[GEOGRAP…" at bounding box center [766, 209] width 178 height 24
type input "45a ngõ 297linh mam hoàng mai [GEOGRAPHIC_DATA]"
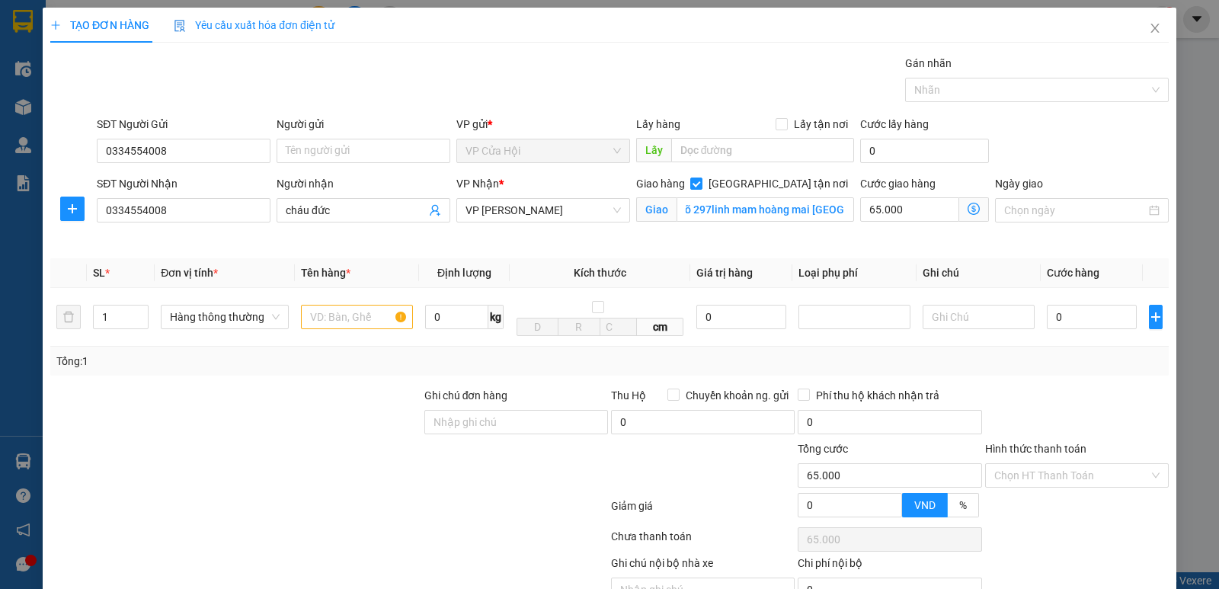
scroll to position [0, 0]
drag, startPoint x: 610, startPoint y: 245, endPoint x: 702, endPoint y: 245, distance: 92.2
click at [652, 246] on div "SĐT Người Nhận 0334554008 Người nhận cháu đức VP [PERSON_NAME] * VP NGỌC HỒI Gi…" at bounding box center [633, 211] width 1078 height 72
click at [968, 208] on icon "dollar-circle" at bounding box center [974, 209] width 12 height 12
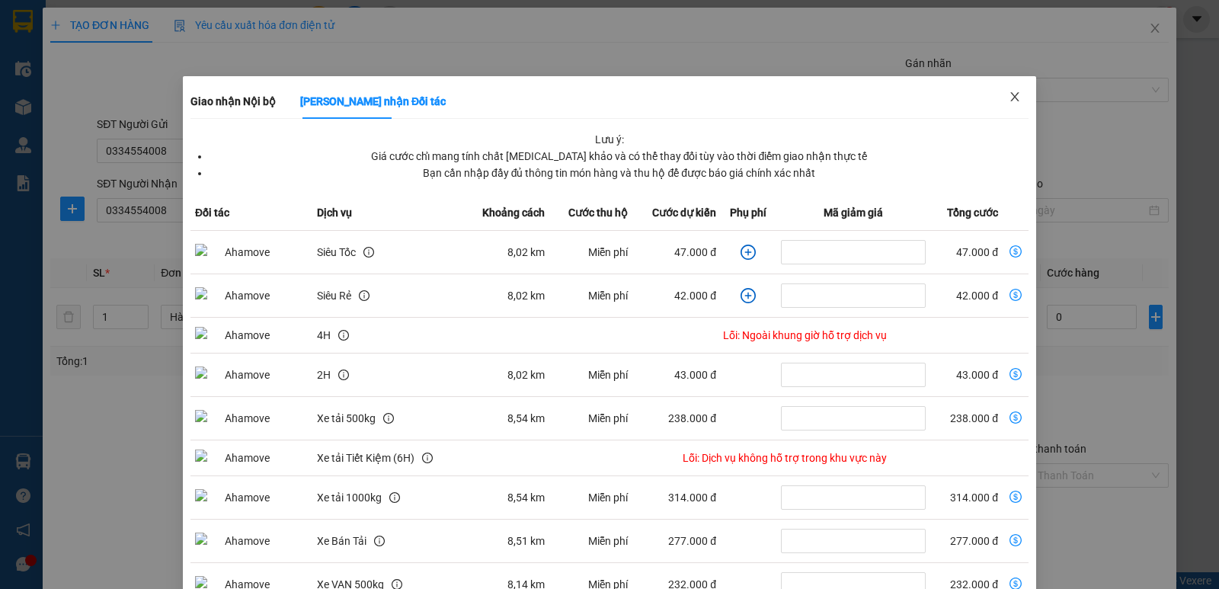
click at [1009, 94] on icon "close" at bounding box center [1015, 97] width 12 height 12
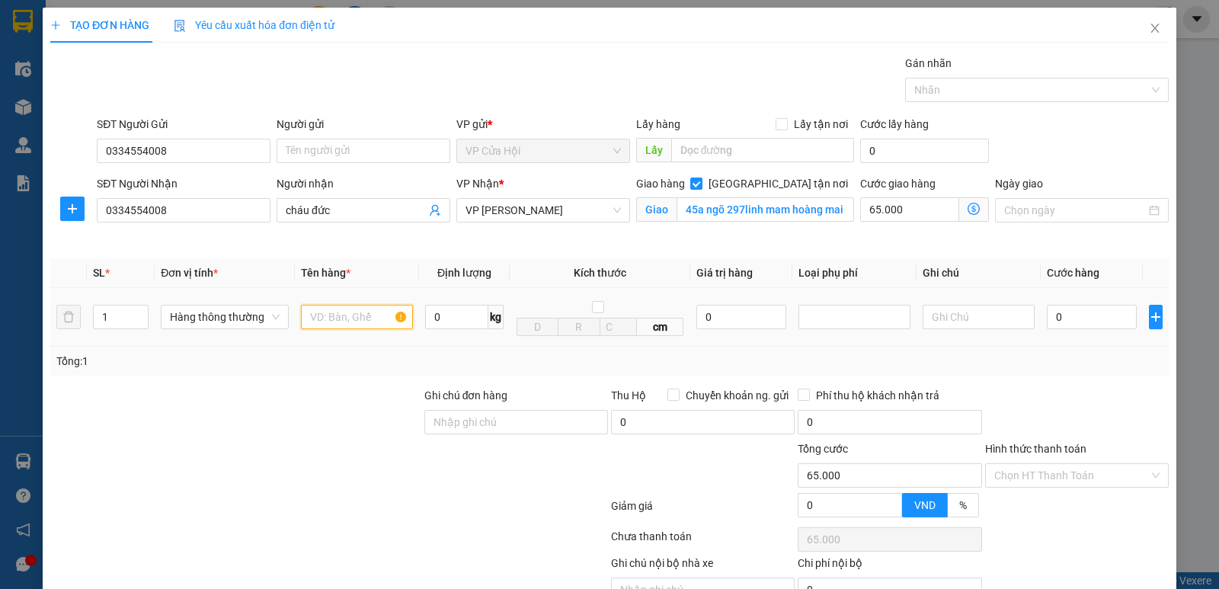
click at [327, 318] on input "text" at bounding box center [357, 317] width 112 height 24
type input "hồ sơ"
drag, startPoint x: 557, startPoint y: 61, endPoint x: 598, endPoint y: 82, distance: 45.7
click at [578, 72] on div "Gói vận chuyển * Tiêu chuẩn Gán nhãn Nhãn" at bounding box center [633, 81] width 1078 height 53
click at [1063, 314] on input "0" at bounding box center [1092, 317] width 90 height 24
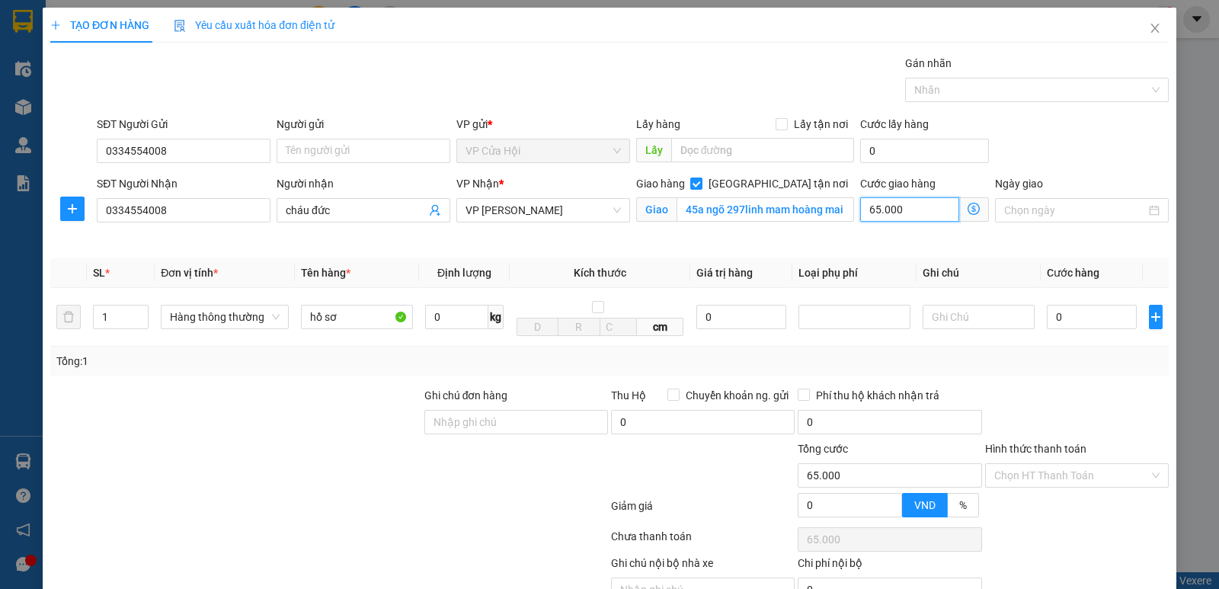
click at [910, 208] on input "65.000" at bounding box center [909, 209] width 99 height 24
type input "0"
type input "6"
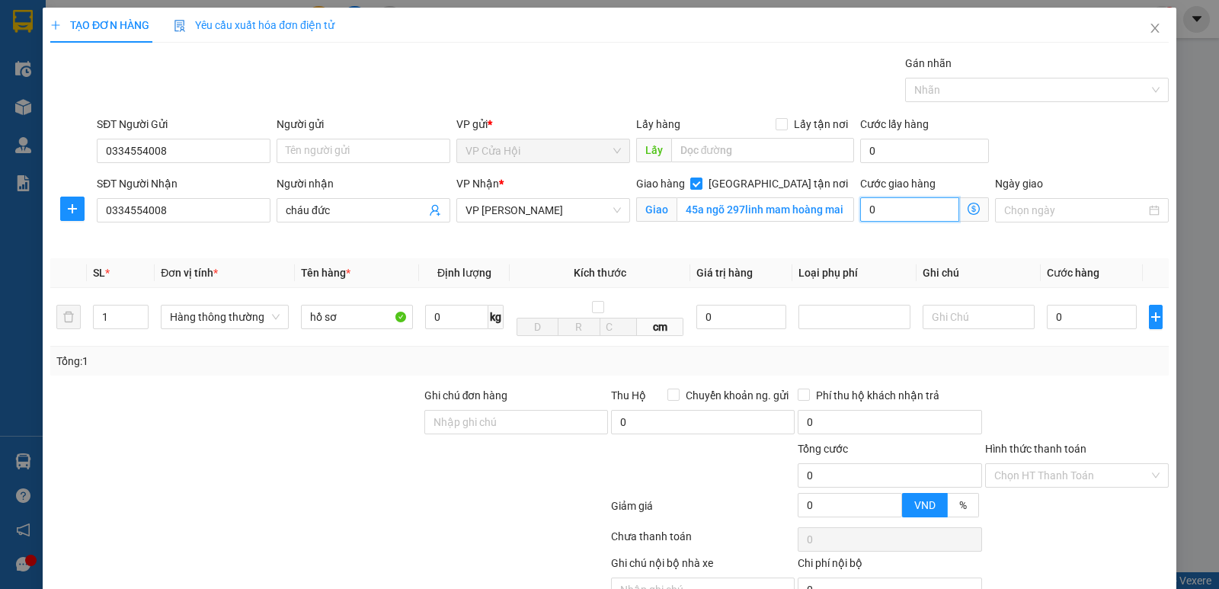
type input "6"
type input "60"
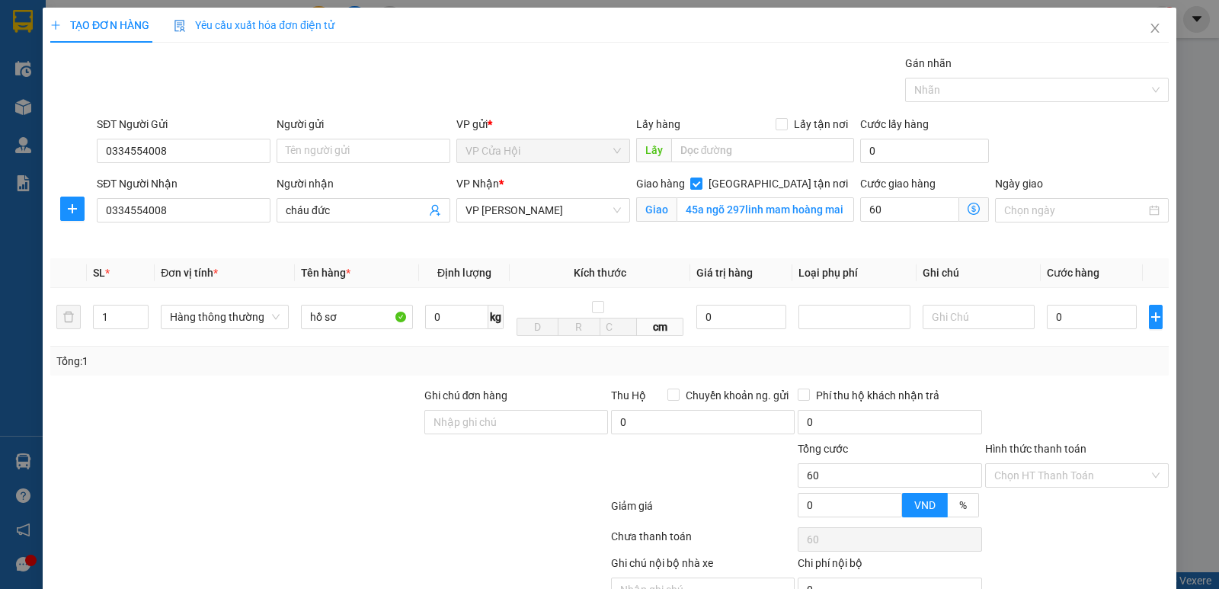
type input "60.000"
click at [1091, 252] on div "Transit Pickup Surcharge Ids Transit Deliver Surcharge Ids Transit Deliver Surc…" at bounding box center [609, 346] width 1119 height 583
click at [1065, 318] on input "0" at bounding box center [1092, 317] width 90 height 24
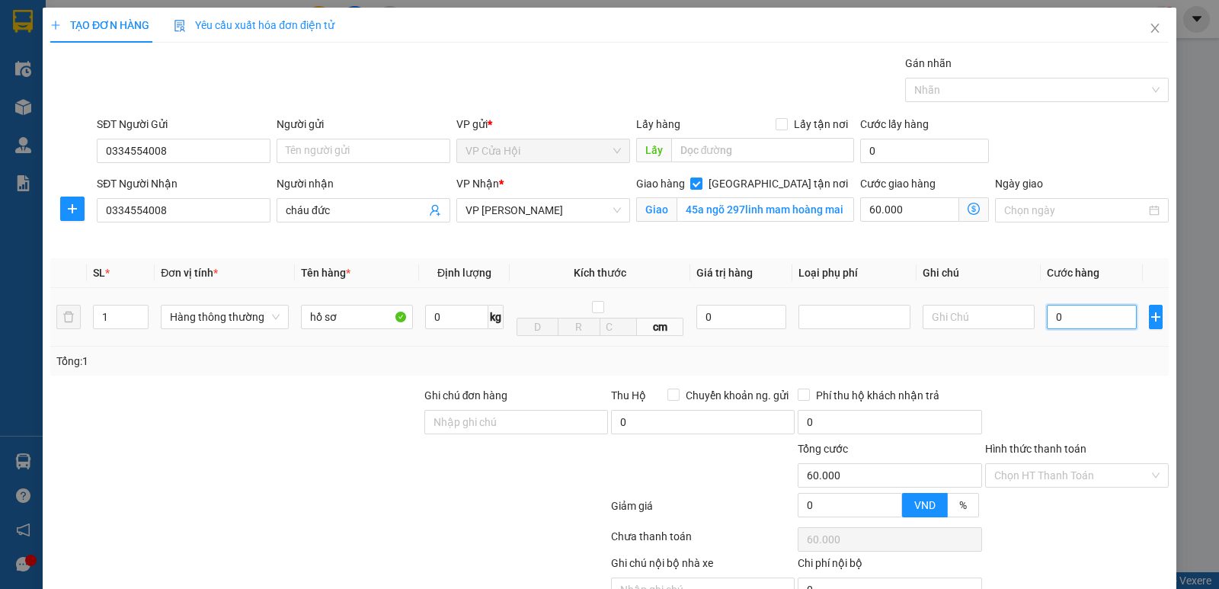
type input "3"
type input "60.003"
type input "30"
type input "60.030"
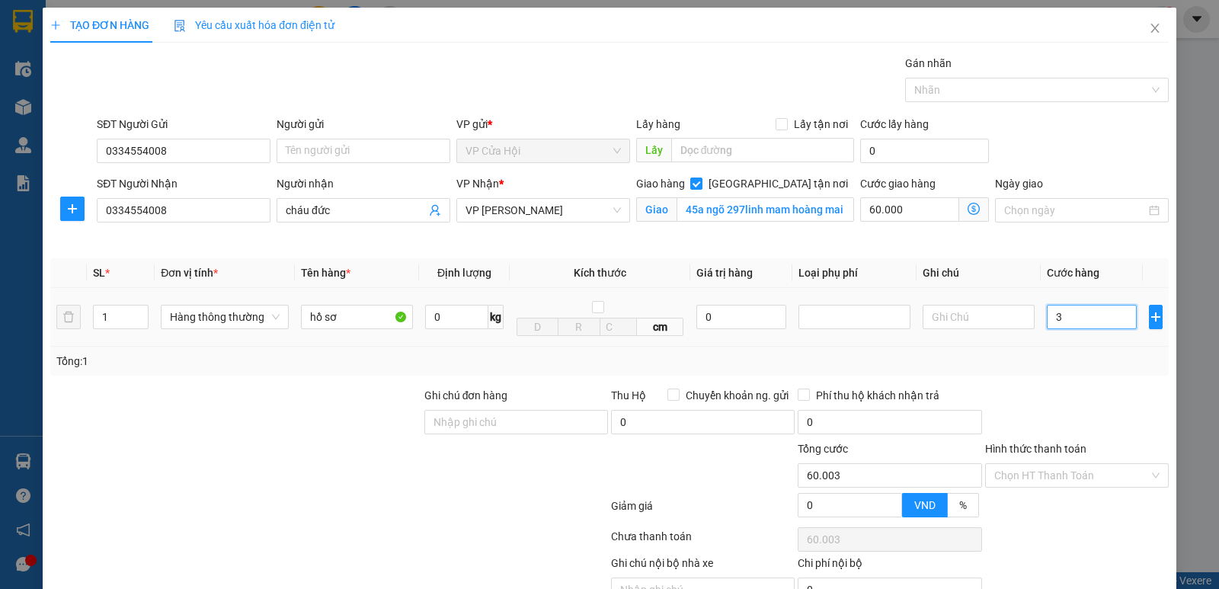
type input "60.030"
type input "30.000"
type input "90.000"
click at [1082, 364] on div "Tổng: 1" at bounding box center [609, 361] width 1107 height 17
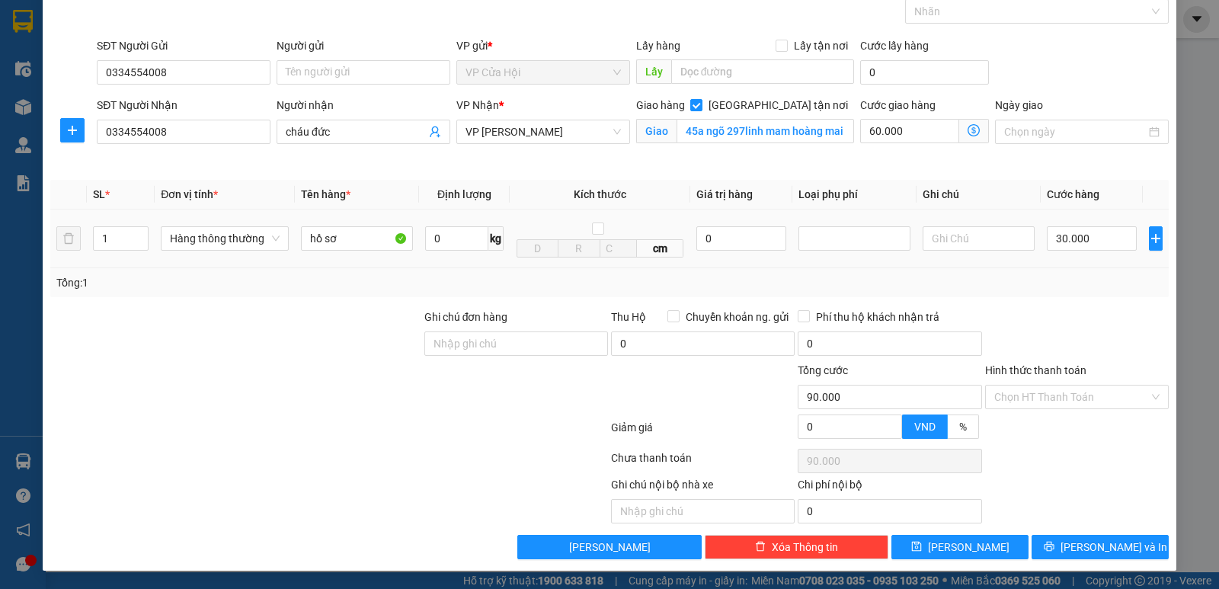
scroll to position [79, 0]
click at [1041, 313] on div at bounding box center [1077, 335] width 187 height 53
click at [1054, 393] on input "Hình thức thanh toán" at bounding box center [1072, 397] width 155 height 23
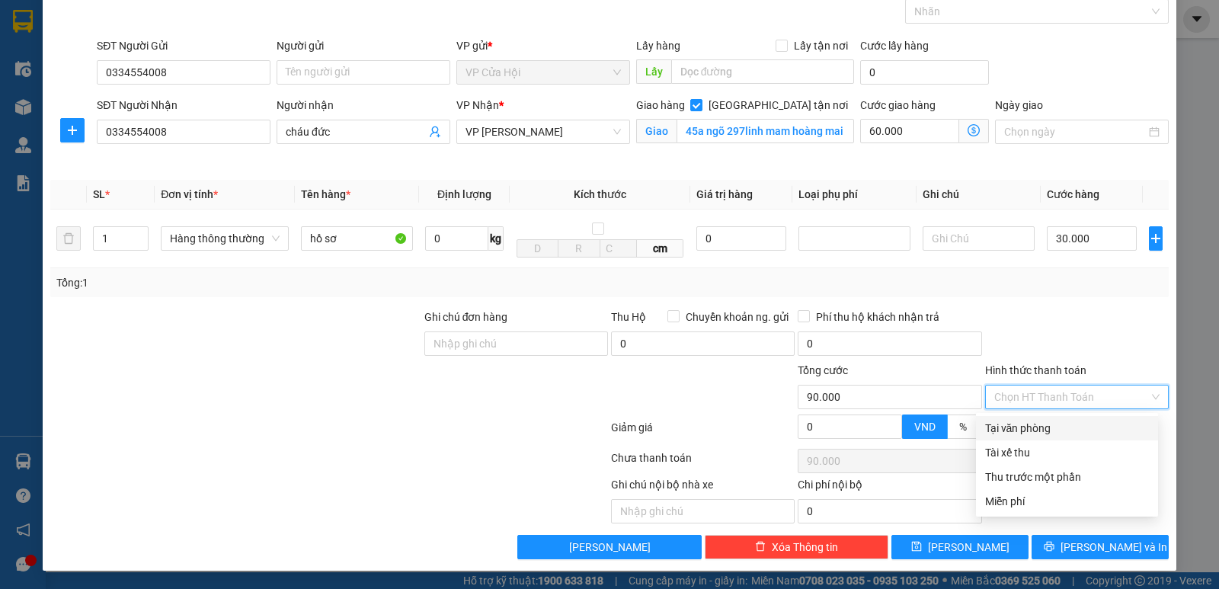
click at [1056, 430] on div "Tại văn phòng" at bounding box center [1067, 428] width 164 height 17
type input "0"
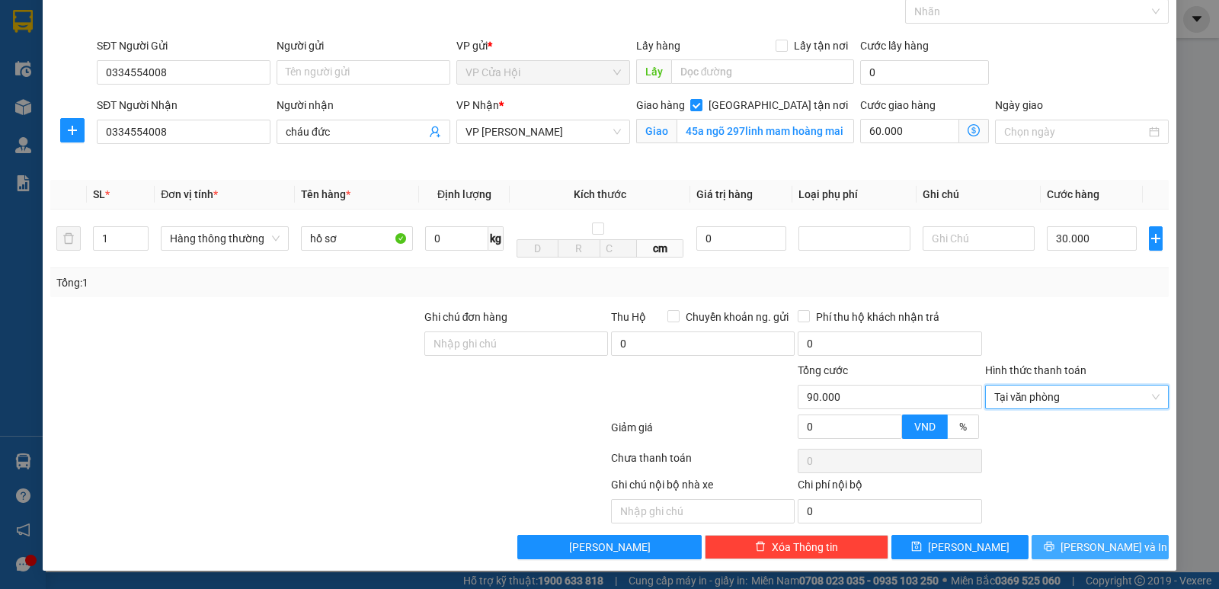
click at [1089, 543] on span "[PERSON_NAME] và In" at bounding box center [1114, 547] width 107 height 17
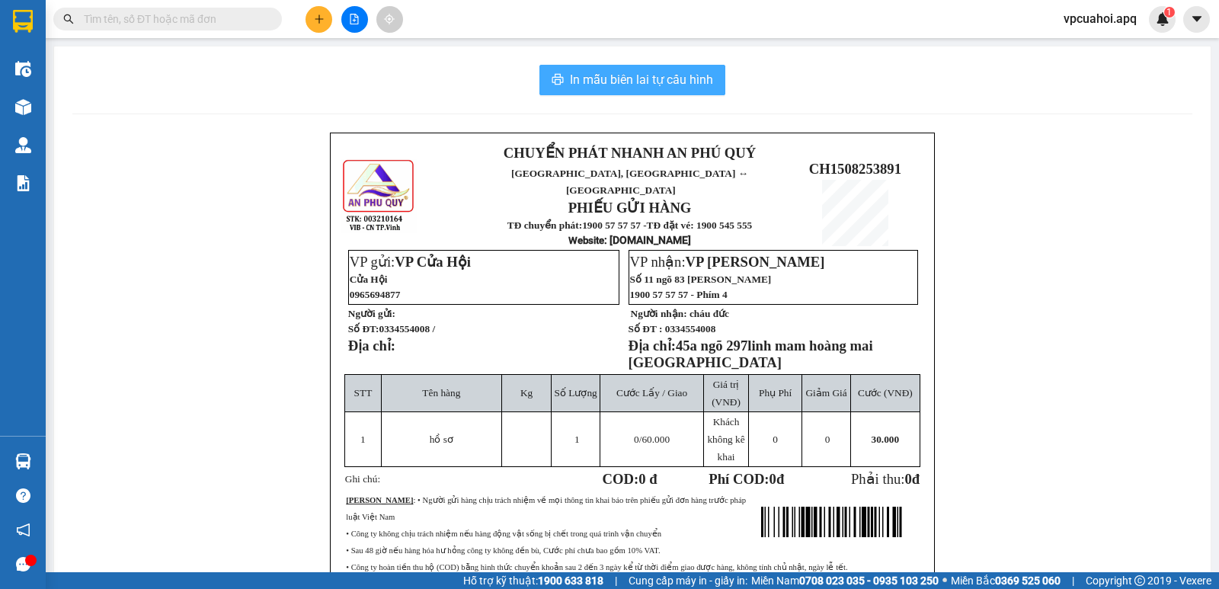
click at [659, 80] on span "In mẫu biên lai tự cấu hình" at bounding box center [641, 79] width 143 height 19
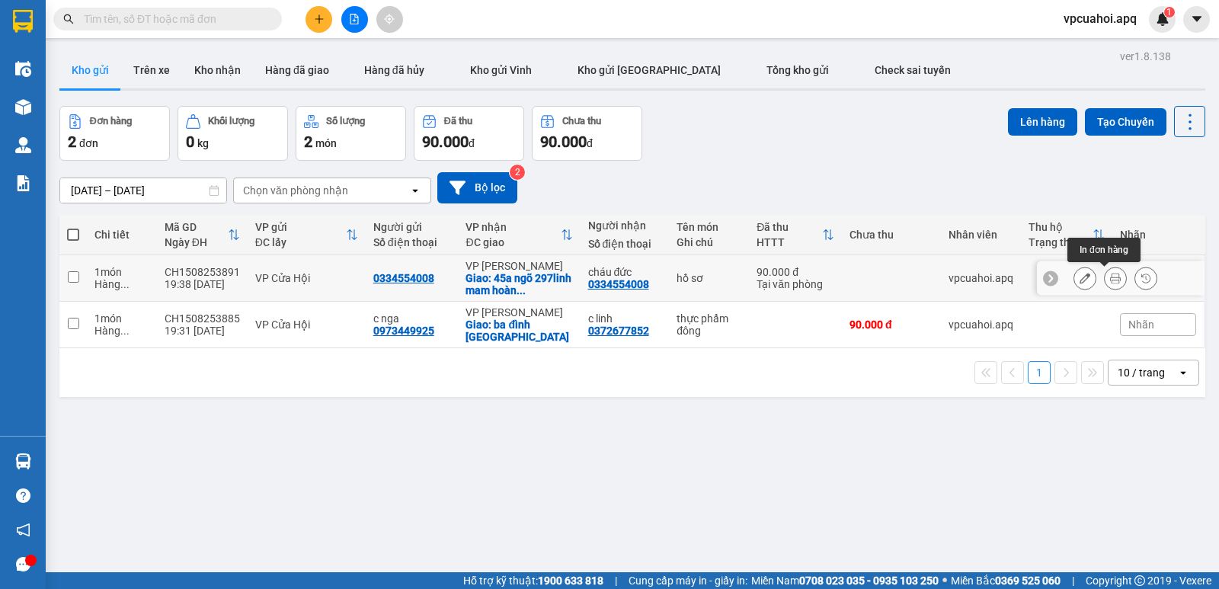
click at [1110, 279] on icon at bounding box center [1115, 278] width 11 height 11
click at [1080, 281] on icon at bounding box center [1085, 278] width 11 height 11
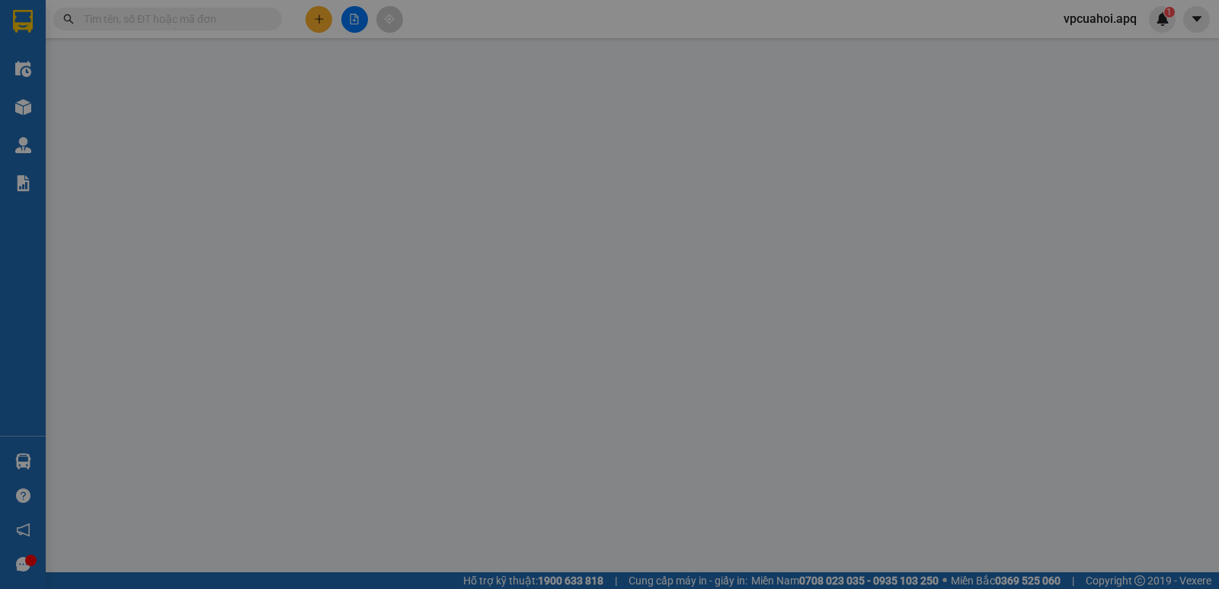
type input "0334554008"
type input "cháu đức"
checkbox input "true"
type input "45a ngõ 297linh mam hoàng mai [GEOGRAPHIC_DATA]"
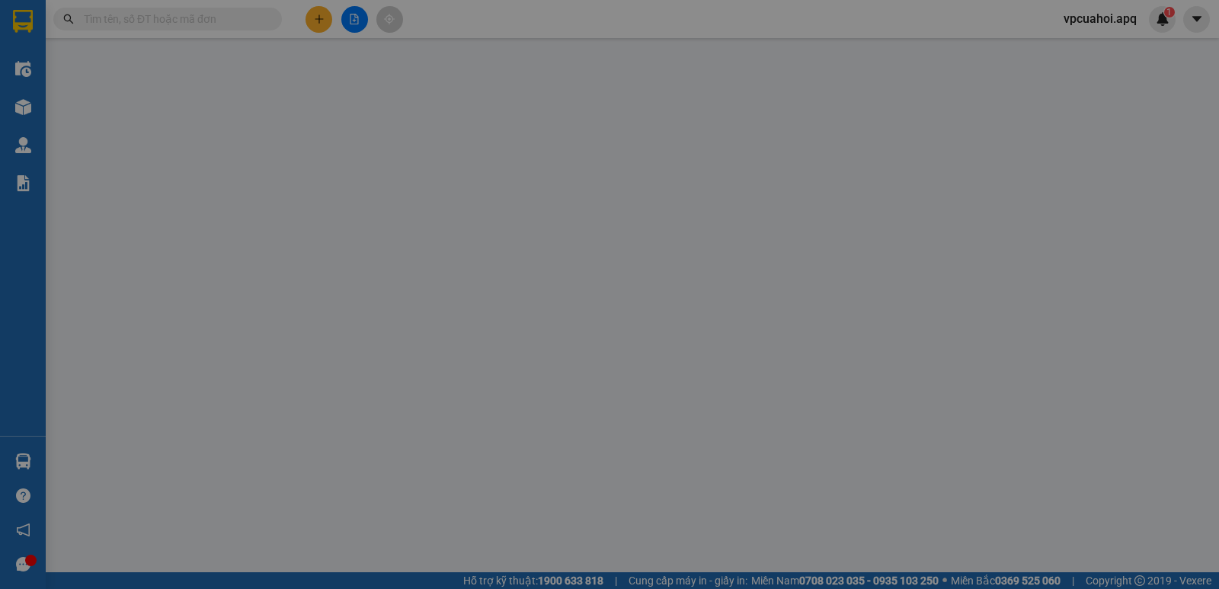
type input "90.000"
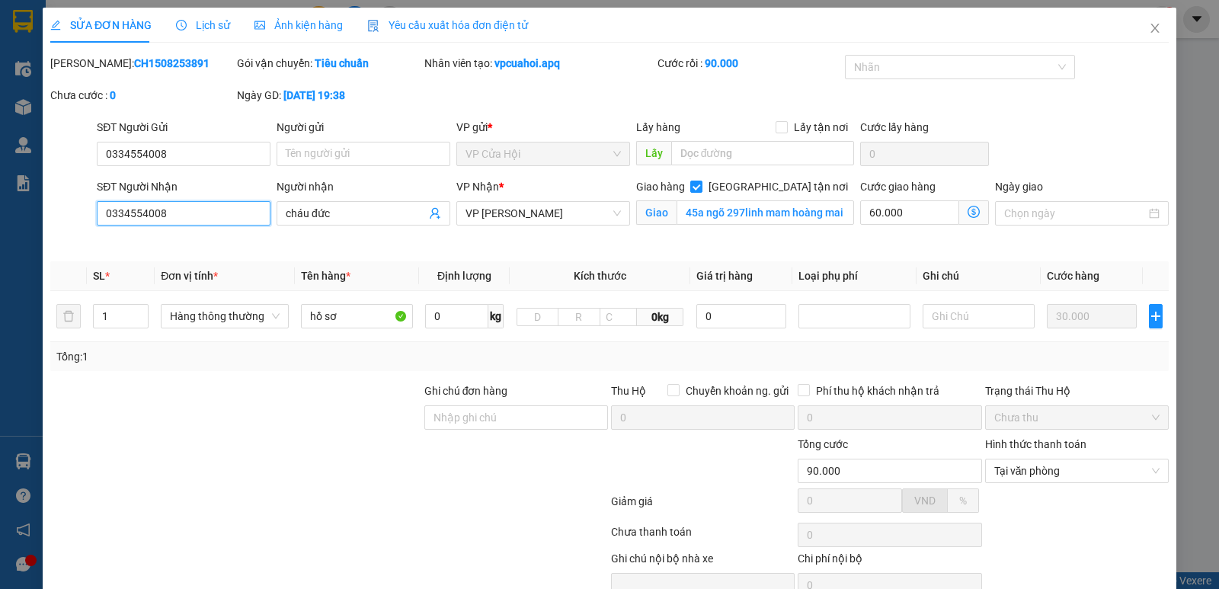
click at [187, 210] on input "0334554008" at bounding box center [184, 213] width 174 height 24
type input "0"
click at [348, 209] on input "cháu đức" at bounding box center [356, 213] width 140 height 17
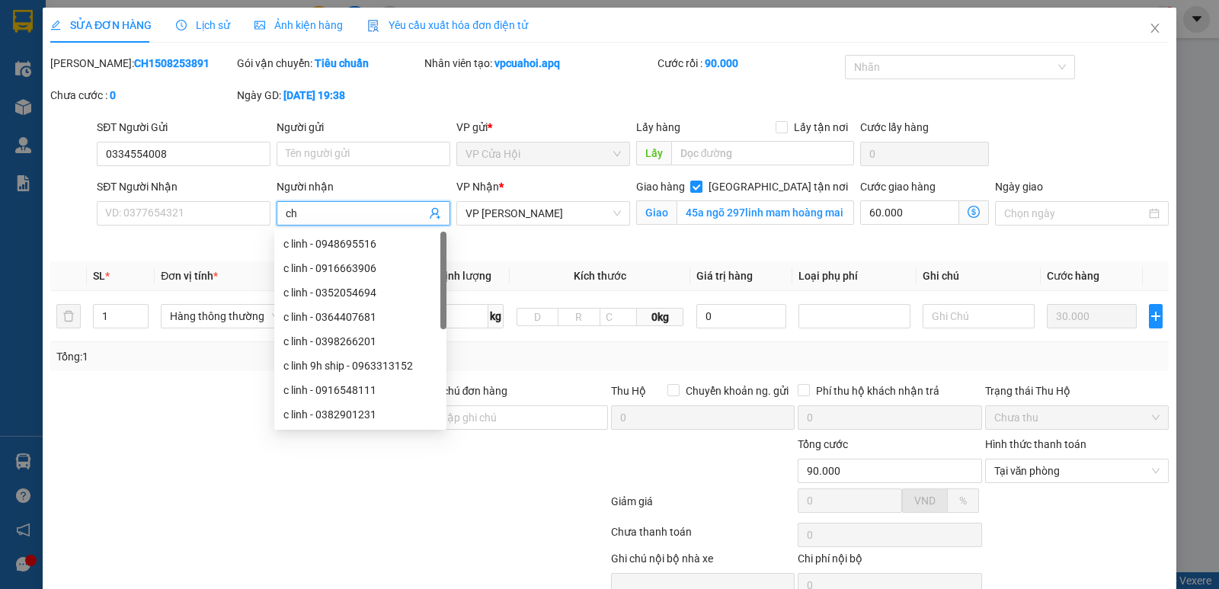
type input "c"
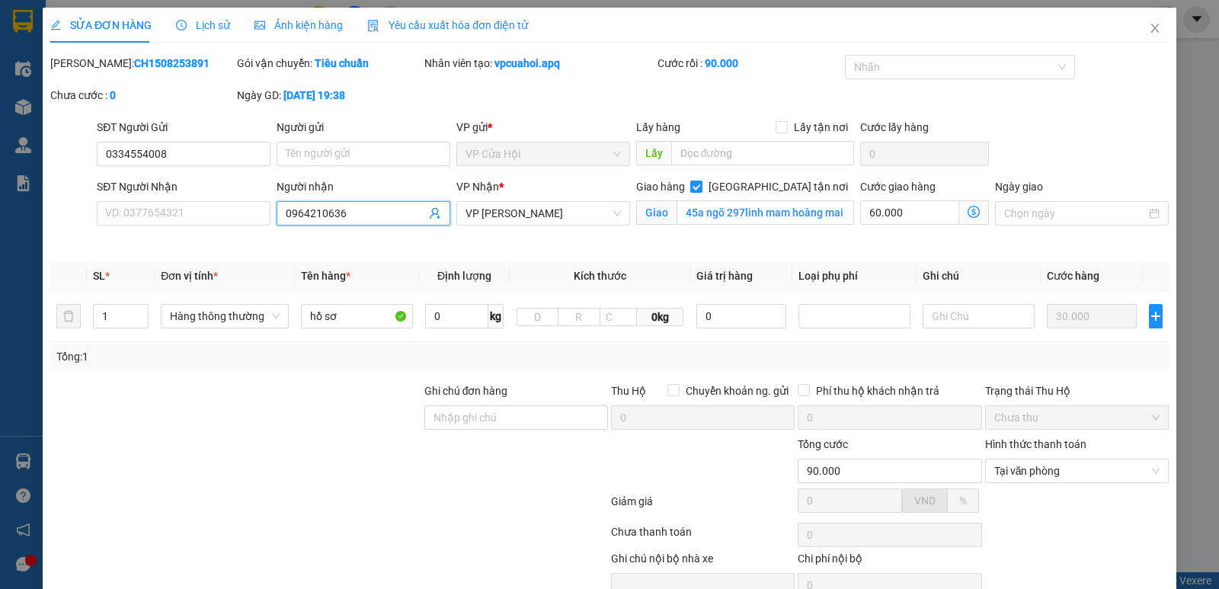
click at [357, 217] on input "0964210636" at bounding box center [356, 213] width 140 height 17
type input "0"
click at [120, 209] on input "SĐT Người Nhận" at bounding box center [184, 213] width 174 height 24
type input "0964210636"
click at [607, 57] on div "Nhân viên tạo: vpcuahoi.apq" at bounding box center [540, 63] width 231 height 17
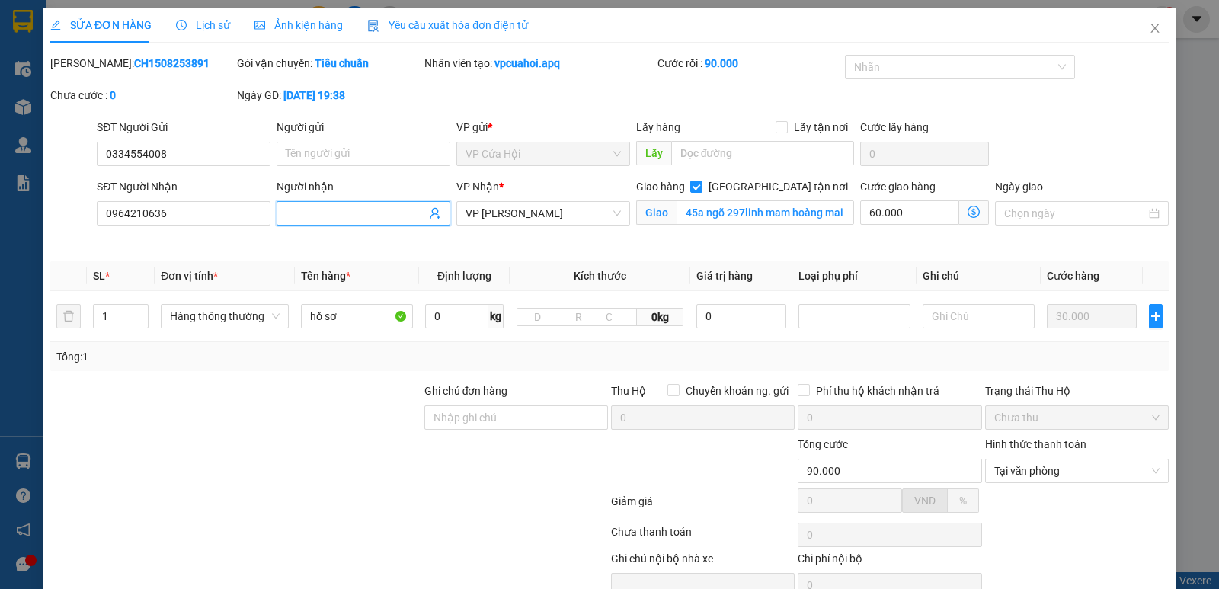
click at [347, 216] on input "Người nhận" at bounding box center [356, 213] width 140 height 17
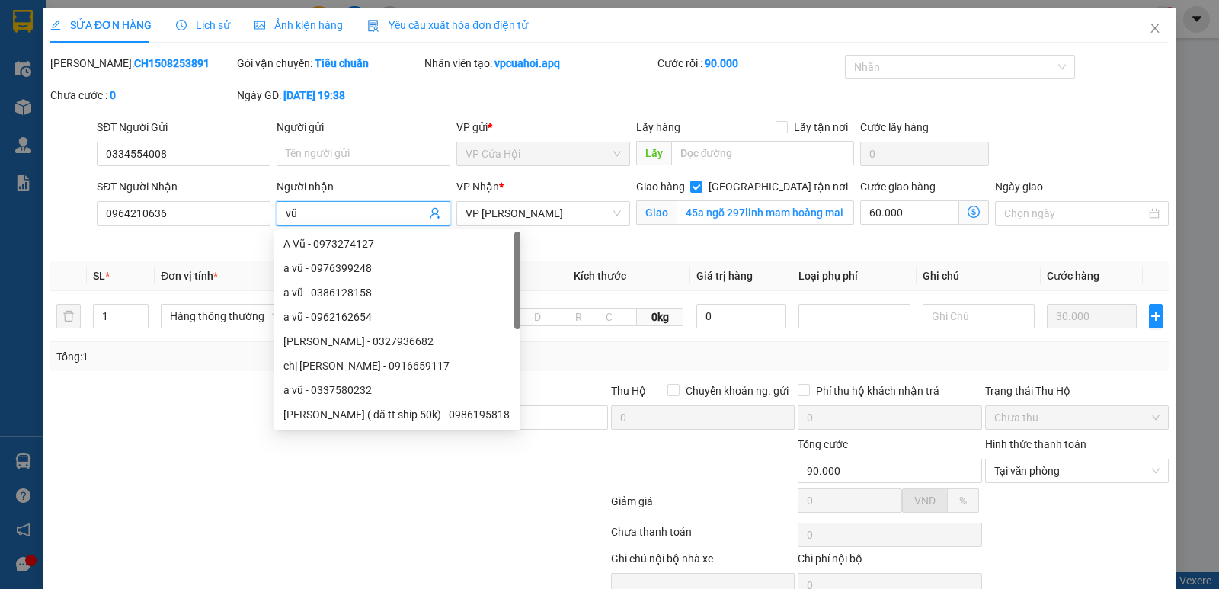
type input "vũ"
click at [88, 234] on div at bounding box center [72, 214] width 46 height 72
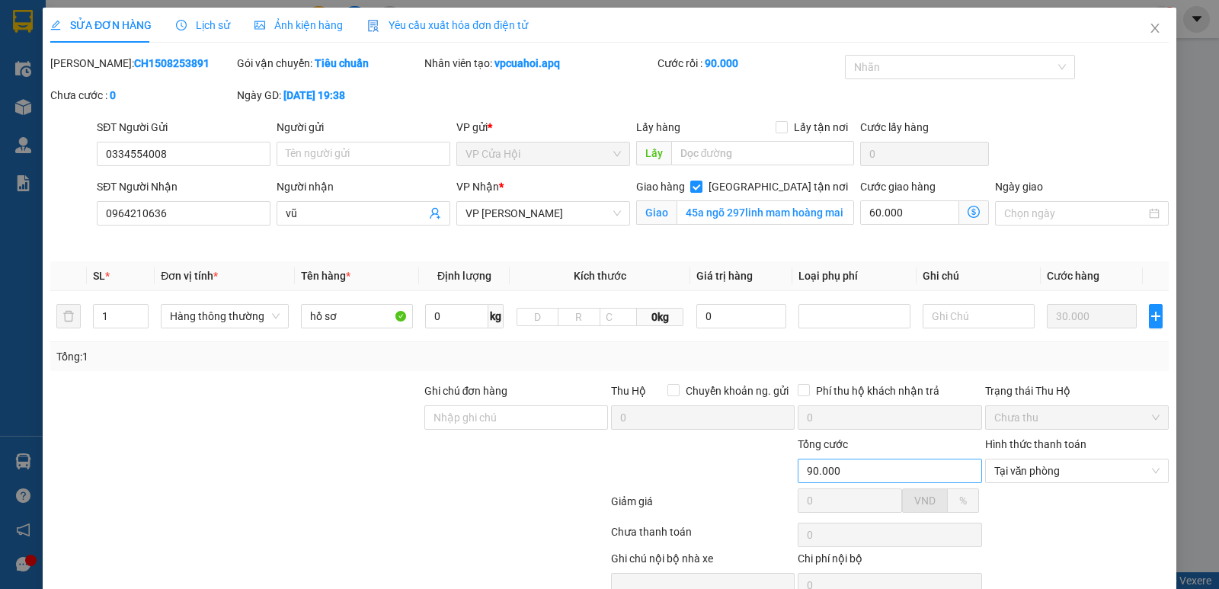
scroll to position [74, 0]
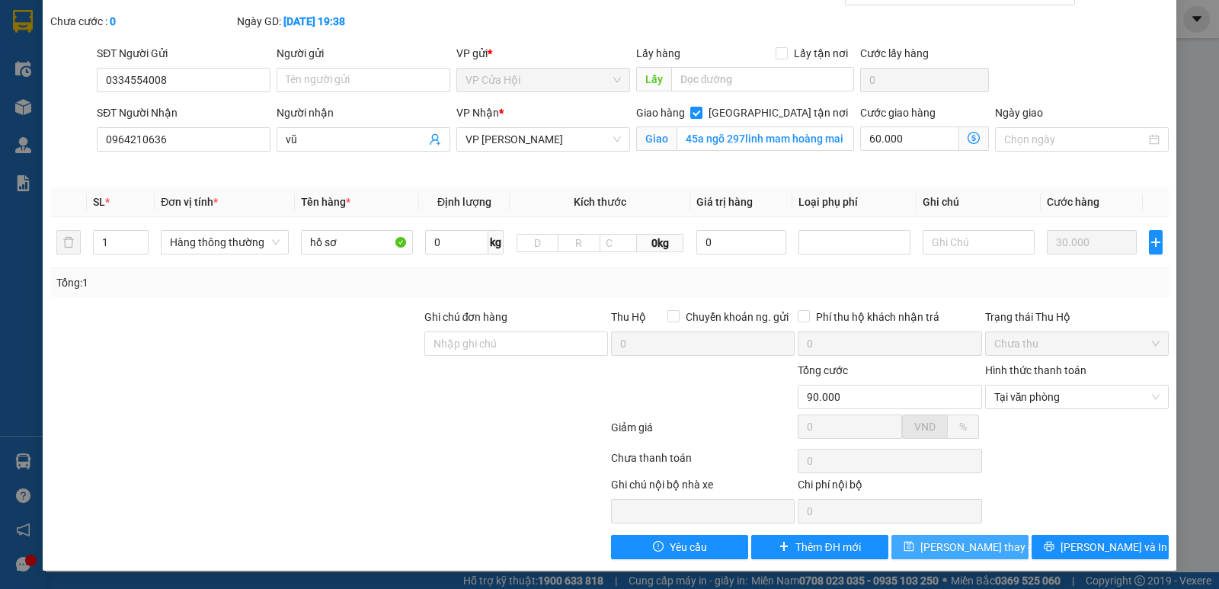
click at [970, 549] on span "[PERSON_NAME] thay đổi" at bounding box center [982, 547] width 122 height 17
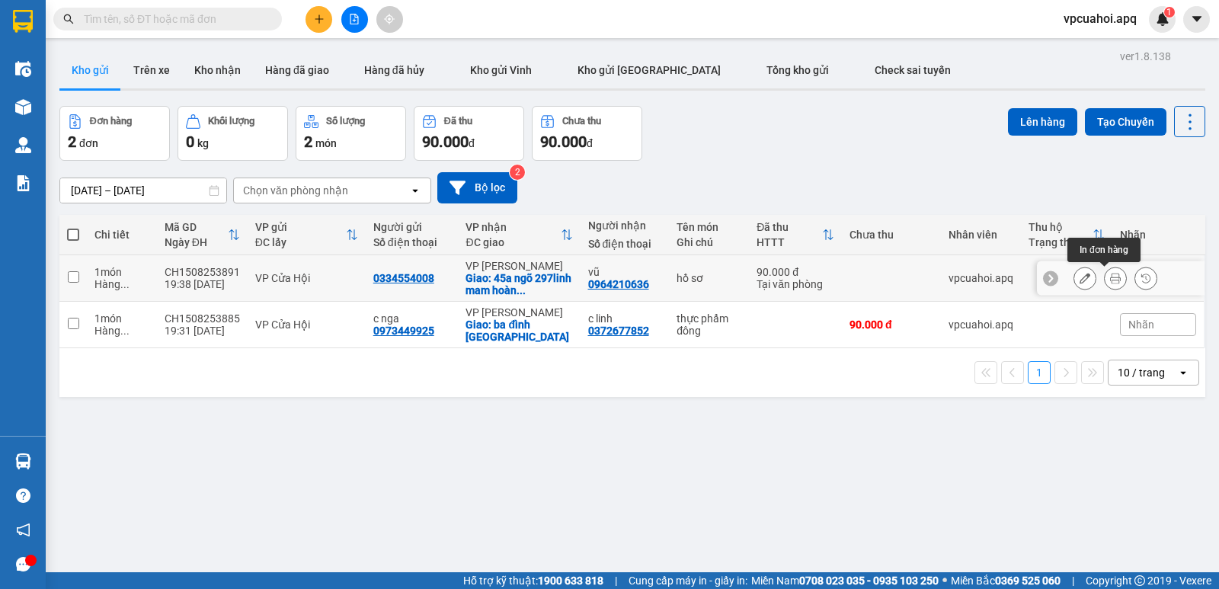
click at [1110, 276] on icon at bounding box center [1115, 278] width 11 height 11
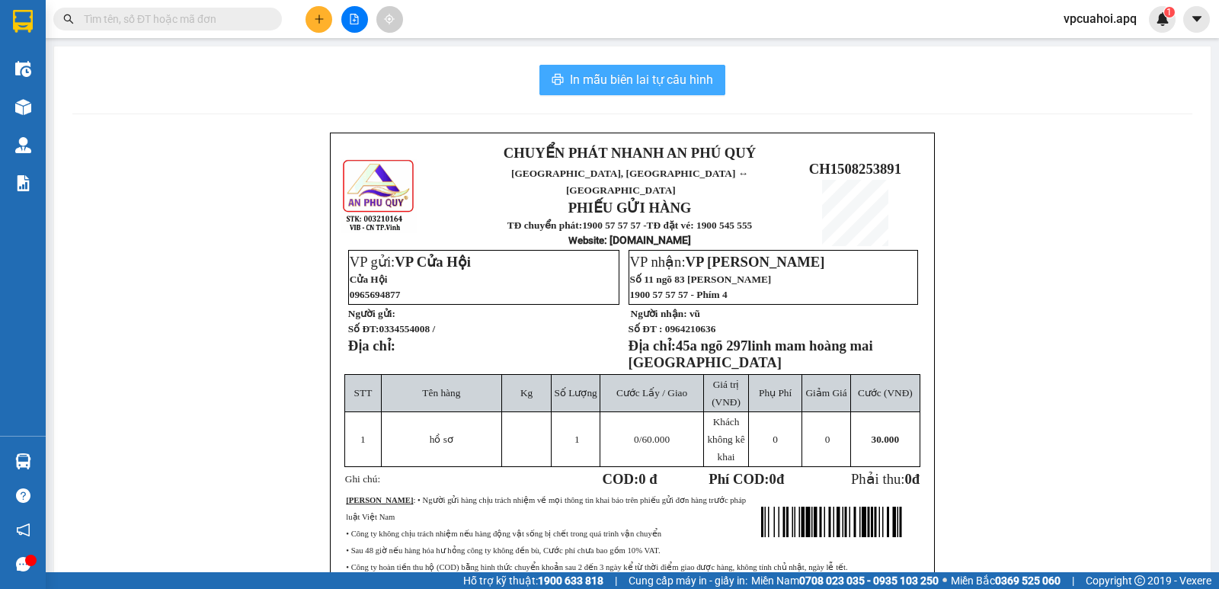
click at [659, 85] on span "In mẫu biên lai tự cấu hình" at bounding box center [641, 79] width 143 height 19
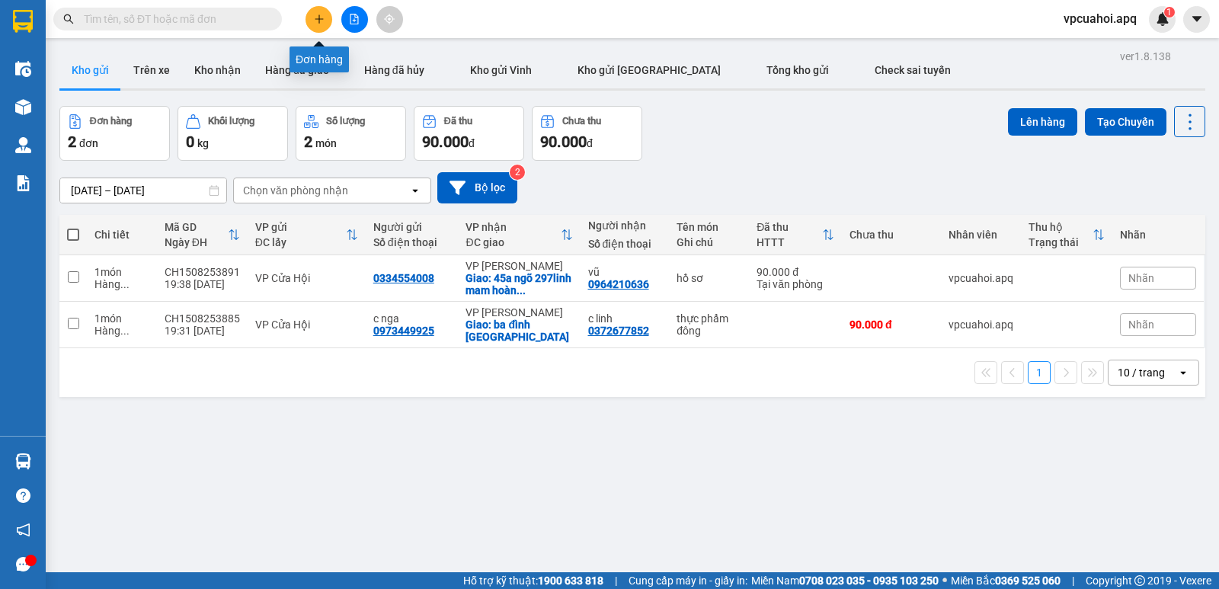
click at [325, 21] on button at bounding box center [319, 19] width 27 height 27
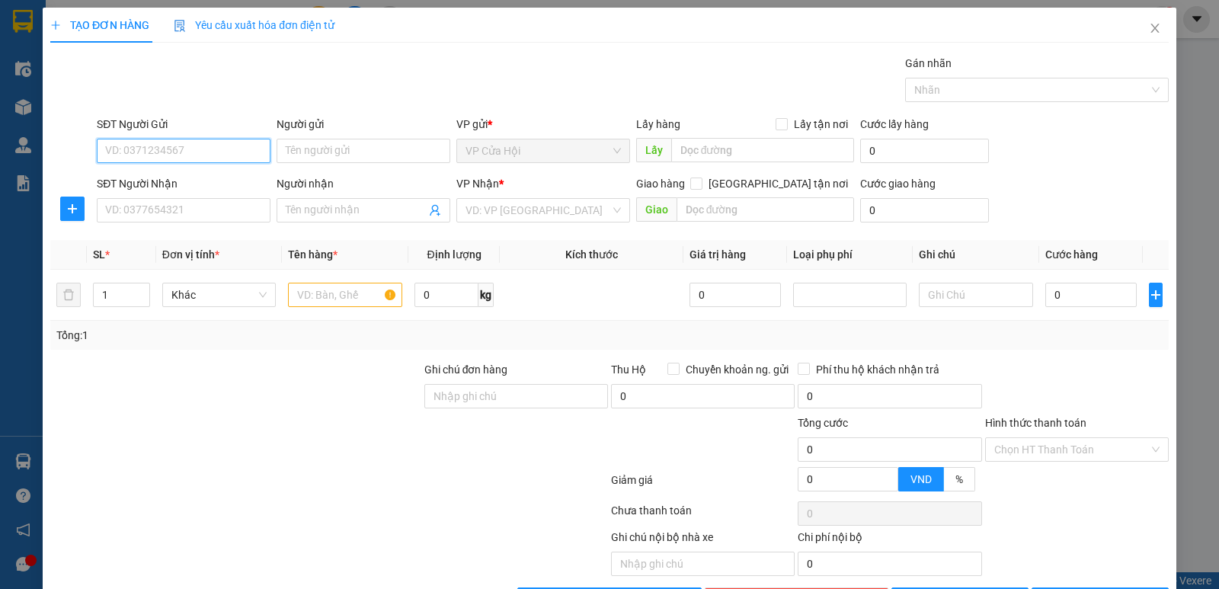
click at [106, 145] on input "SĐT Người Gửi" at bounding box center [184, 151] width 174 height 24
click at [157, 183] on div "0961535991 - c gấm" at bounding box center [182, 181] width 154 height 17
type input "0961535991"
type input "c gấm"
type input "0961535991"
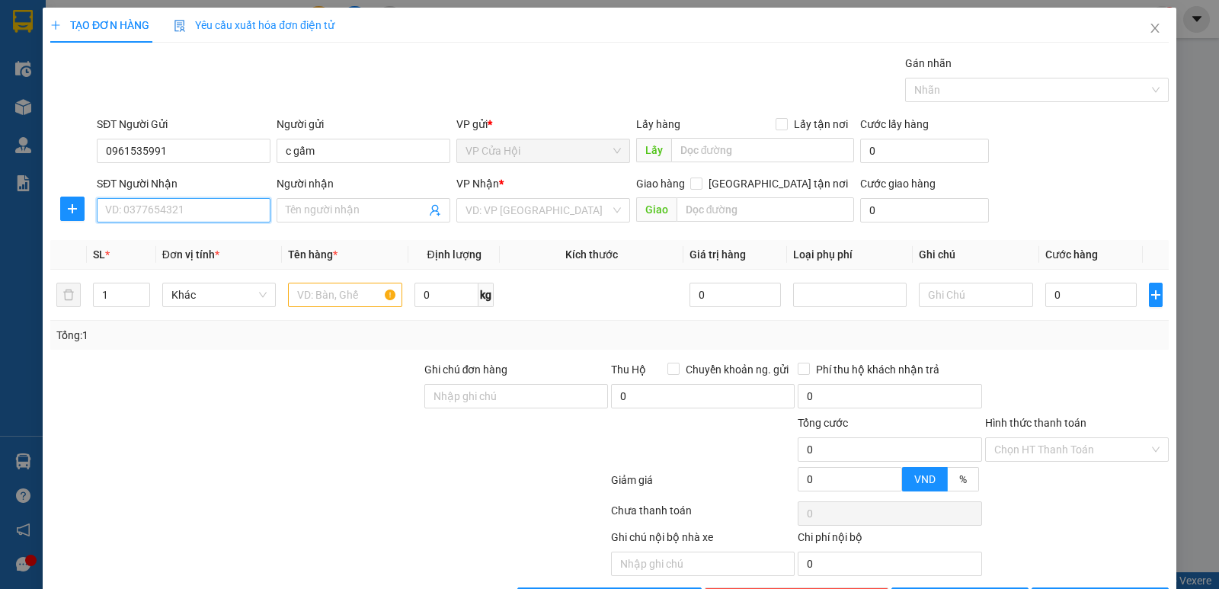
click at [152, 207] on input "SĐT Người Nhận" at bounding box center [184, 210] width 174 height 24
click at [157, 238] on div "0346088112 - khương" at bounding box center [182, 240] width 154 height 17
type input "0346088112"
type input "khương"
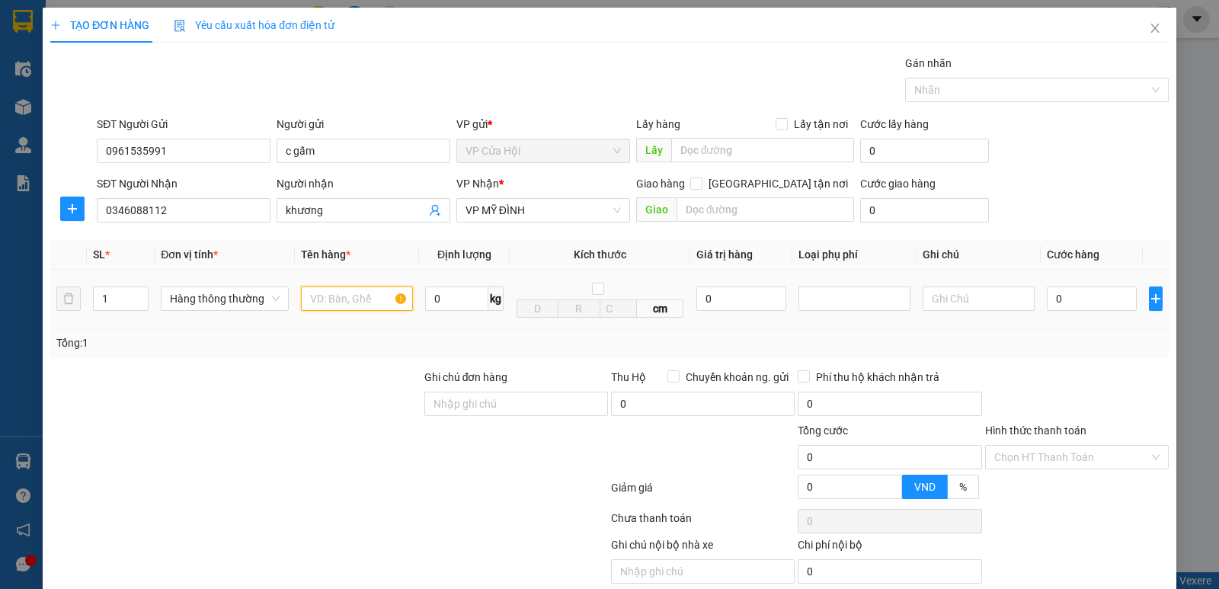
click at [338, 301] on input "text" at bounding box center [357, 299] width 112 height 24
type input "thực phẩm đông"
click at [549, 88] on div "Gói vận chuyển * Tiêu chuẩn Gán nhãn Nhãn" at bounding box center [633, 81] width 1078 height 53
click at [1067, 300] on input "0" at bounding box center [1092, 299] width 90 height 24
type input "5"
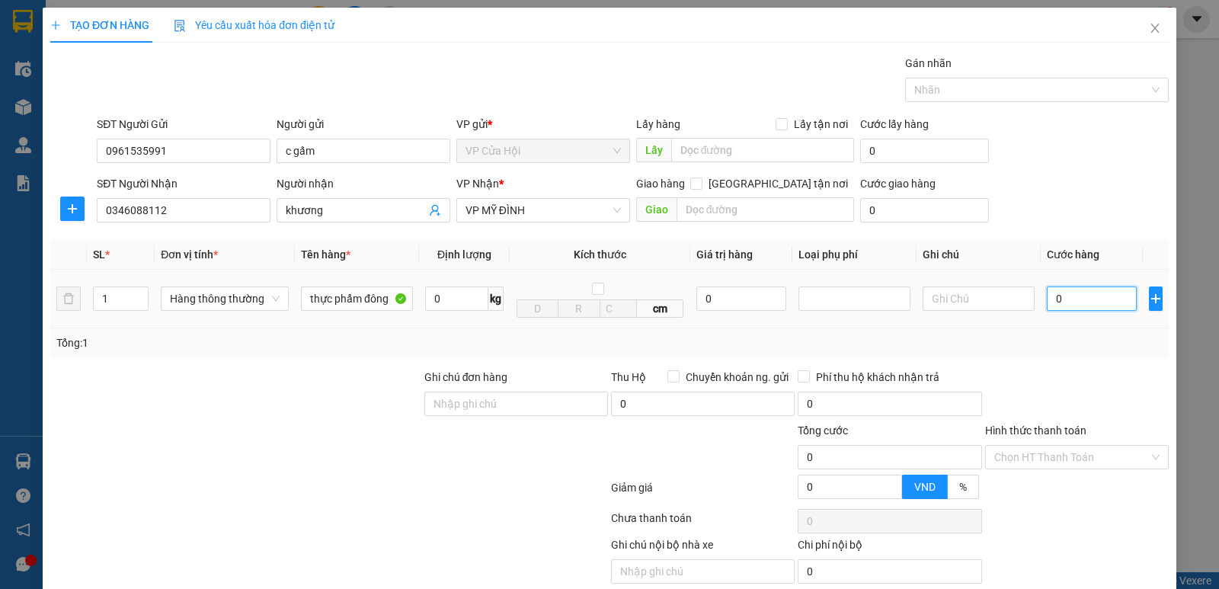
type input "5"
type input "50"
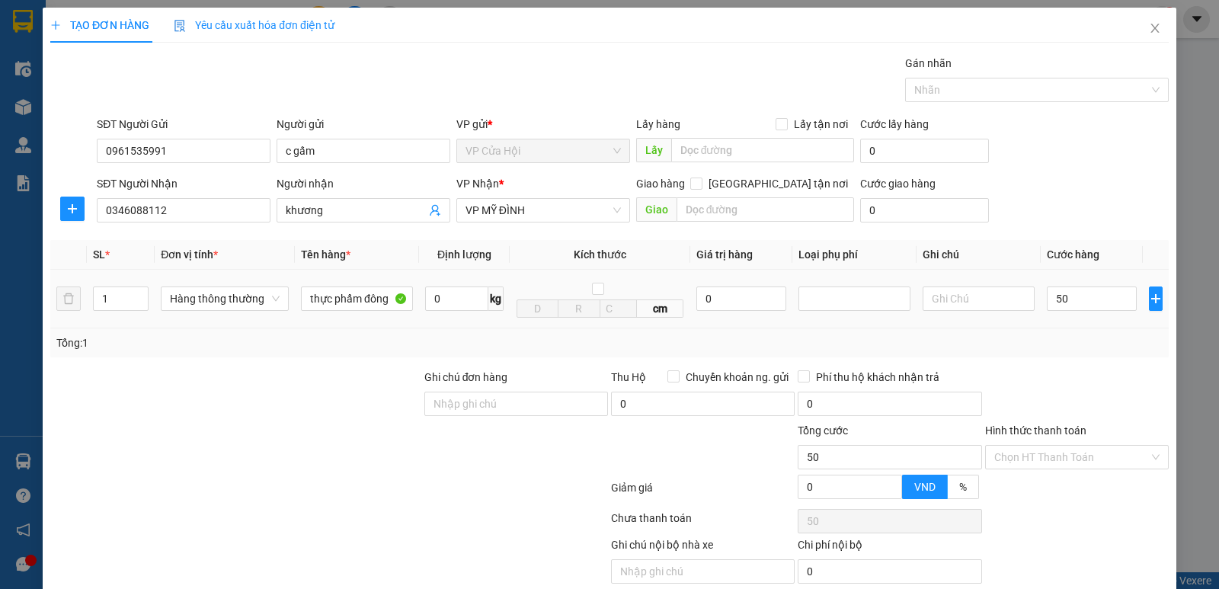
type input "50.000"
click at [1054, 338] on div "Tổng: 1" at bounding box center [609, 343] width 1107 height 17
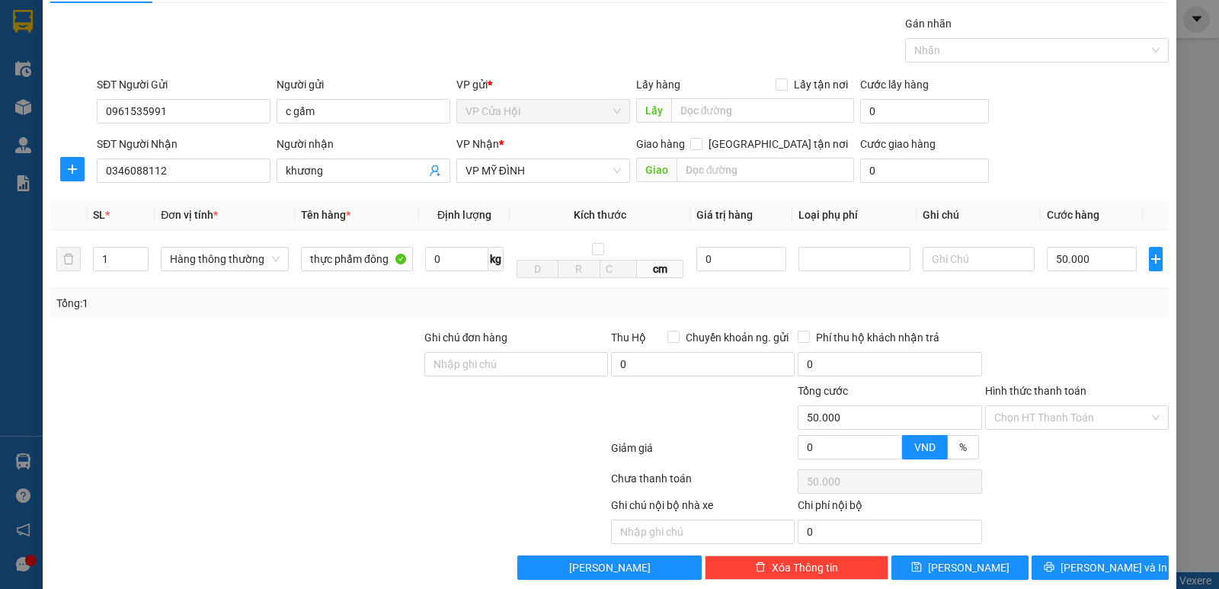
scroll to position [61, 0]
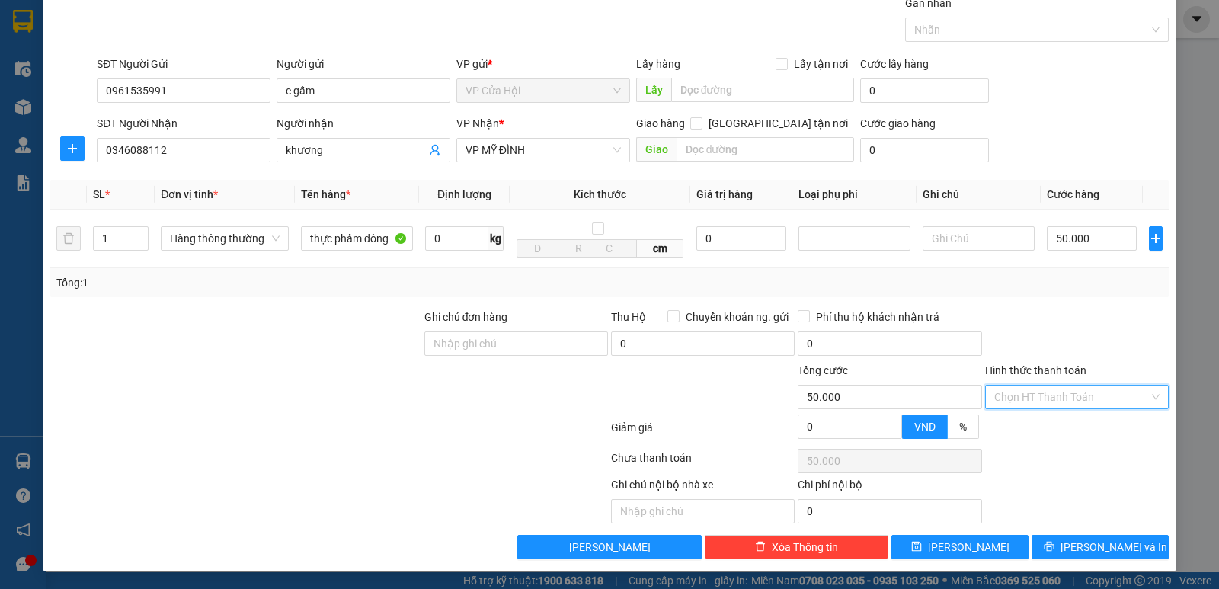
click at [1069, 393] on input "Hình thức thanh toán" at bounding box center [1072, 397] width 155 height 23
click at [1049, 425] on div "Tại văn phòng" at bounding box center [1067, 428] width 164 height 17
type input "0"
click at [1055, 550] on icon "printer" at bounding box center [1049, 546] width 11 height 11
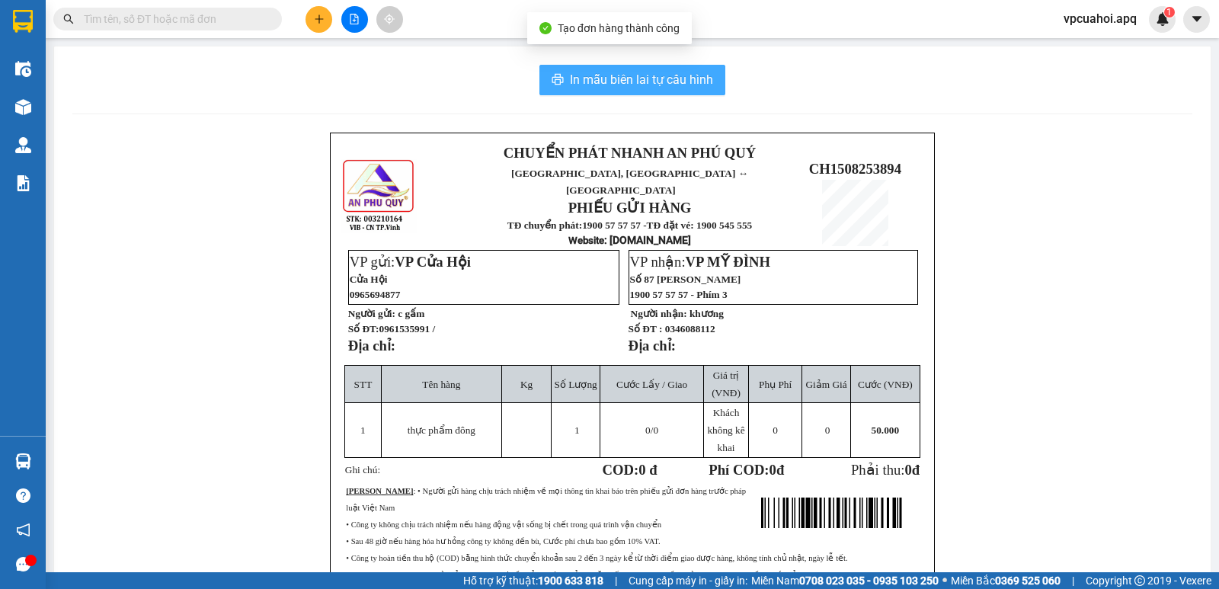
click at [640, 85] on span "In mẫu biên lai tự cấu hình" at bounding box center [641, 79] width 143 height 19
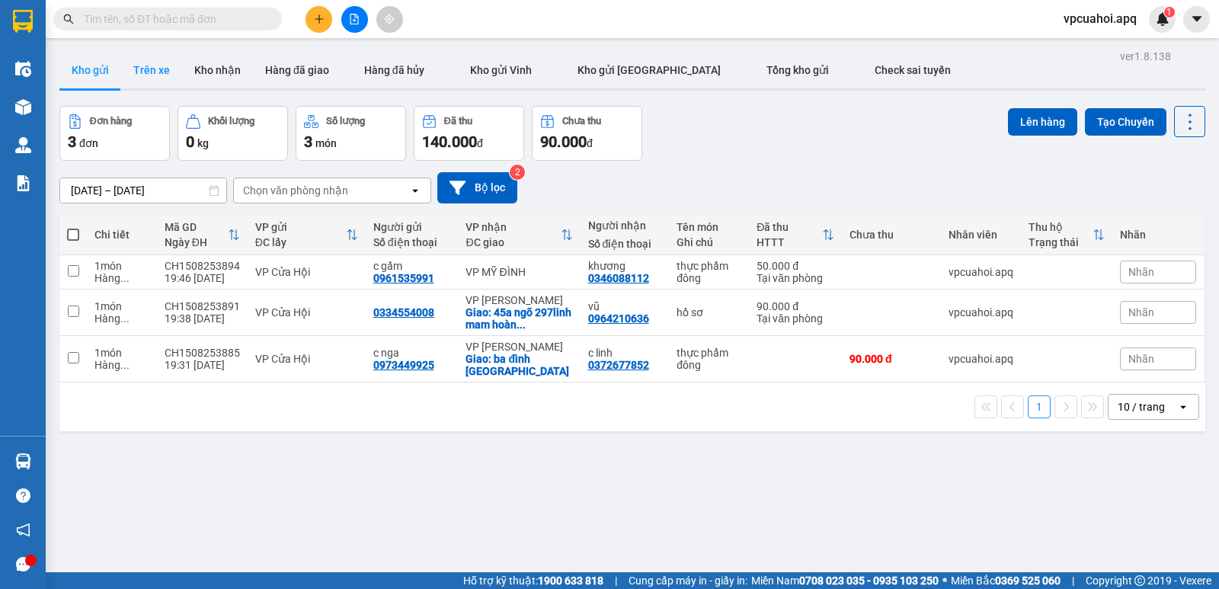
click at [155, 70] on button "Trên xe" at bounding box center [151, 70] width 61 height 37
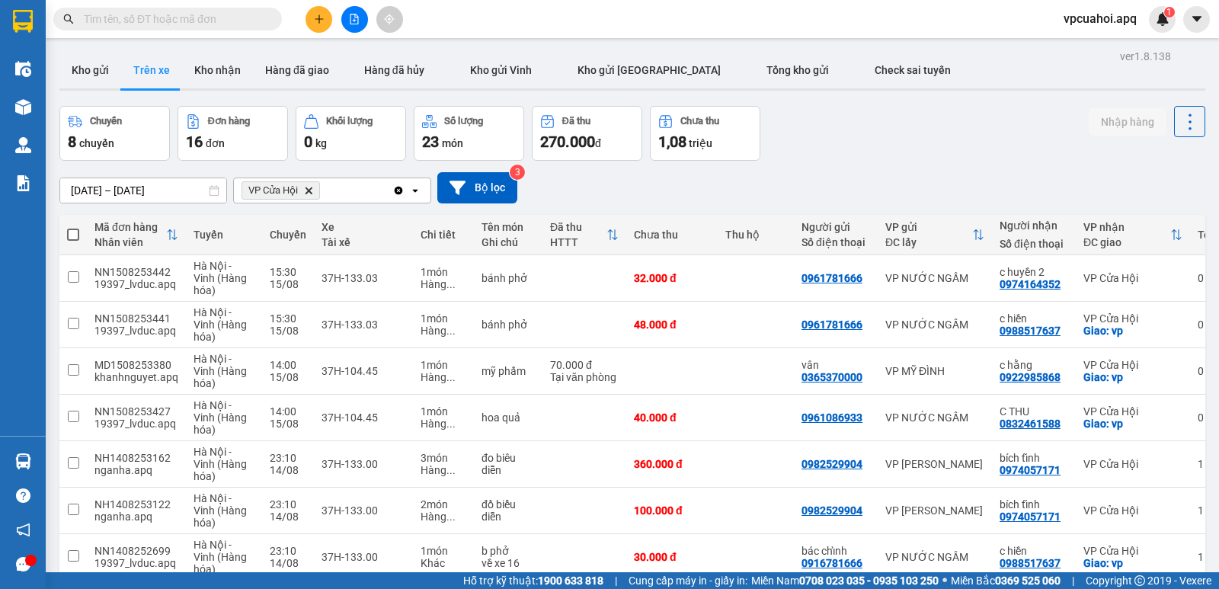
click at [309, 193] on icon "VP Cửa Hội, close by backspace" at bounding box center [309, 190] width 7 height 7
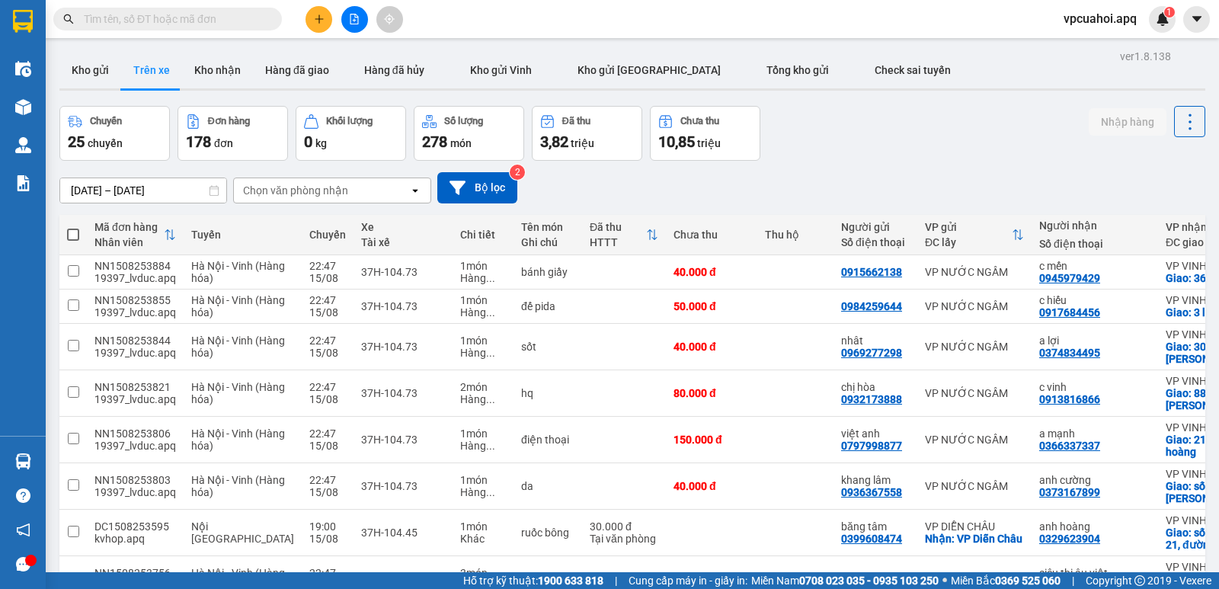
click at [356, 191] on div "Chọn văn phòng nhận" at bounding box center [321, 190] width 175 height 24
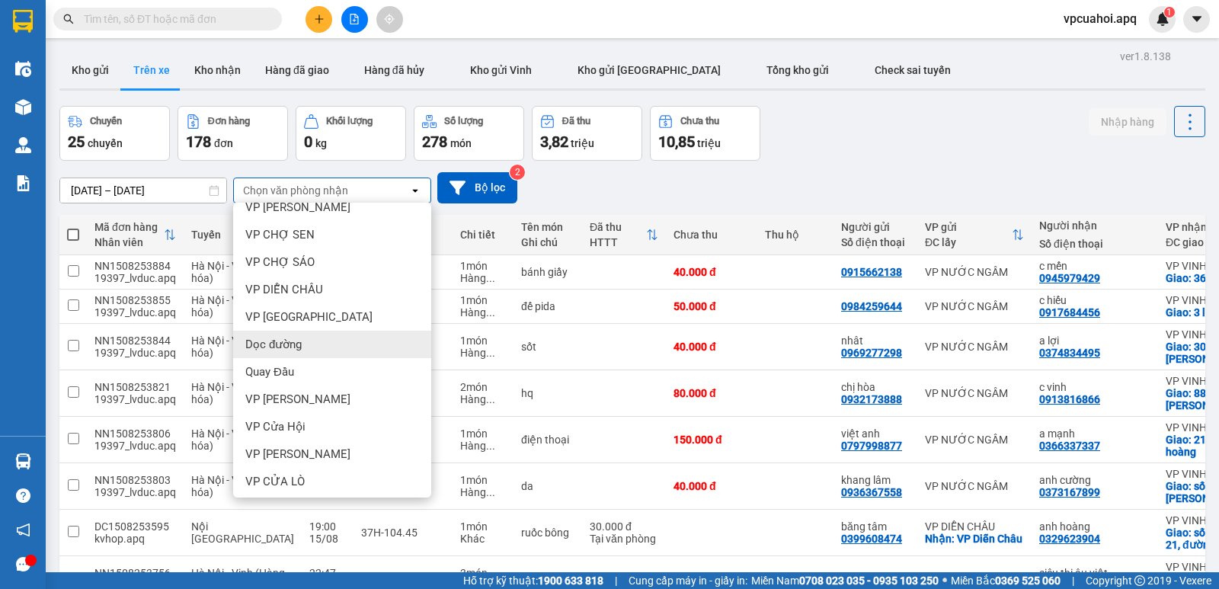
scroll to position [184, 0]
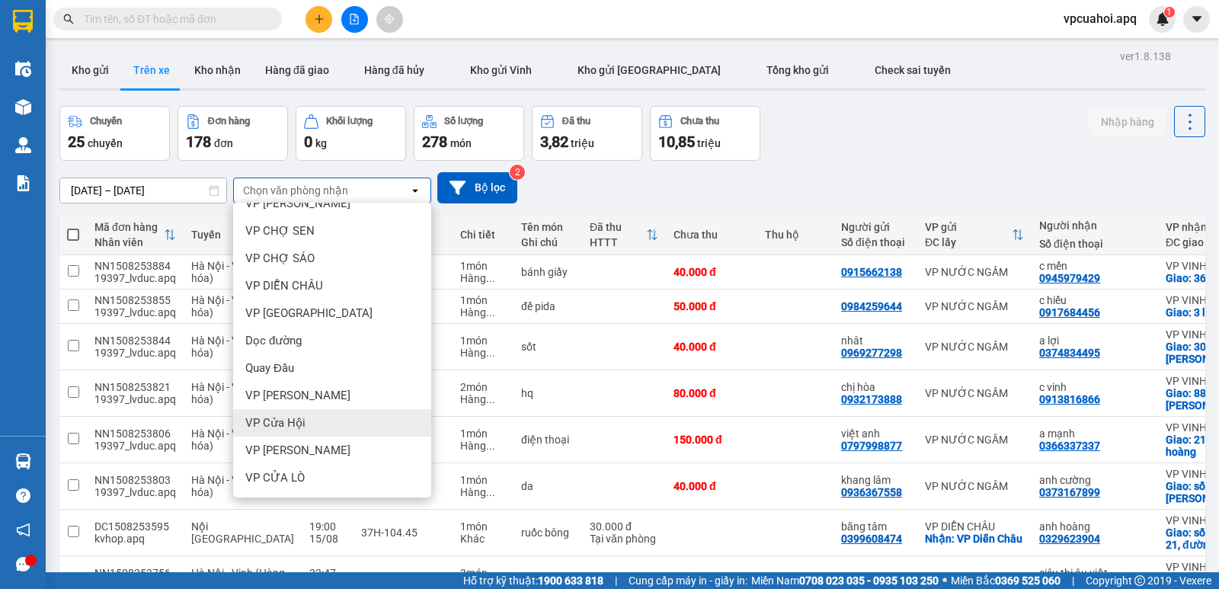
click at [316, 426] on div "VP Cửa Hội" at bounding box center [332, 422] width 198 height 27
